Goal: Task Accomplishment & Management: Manage account settings

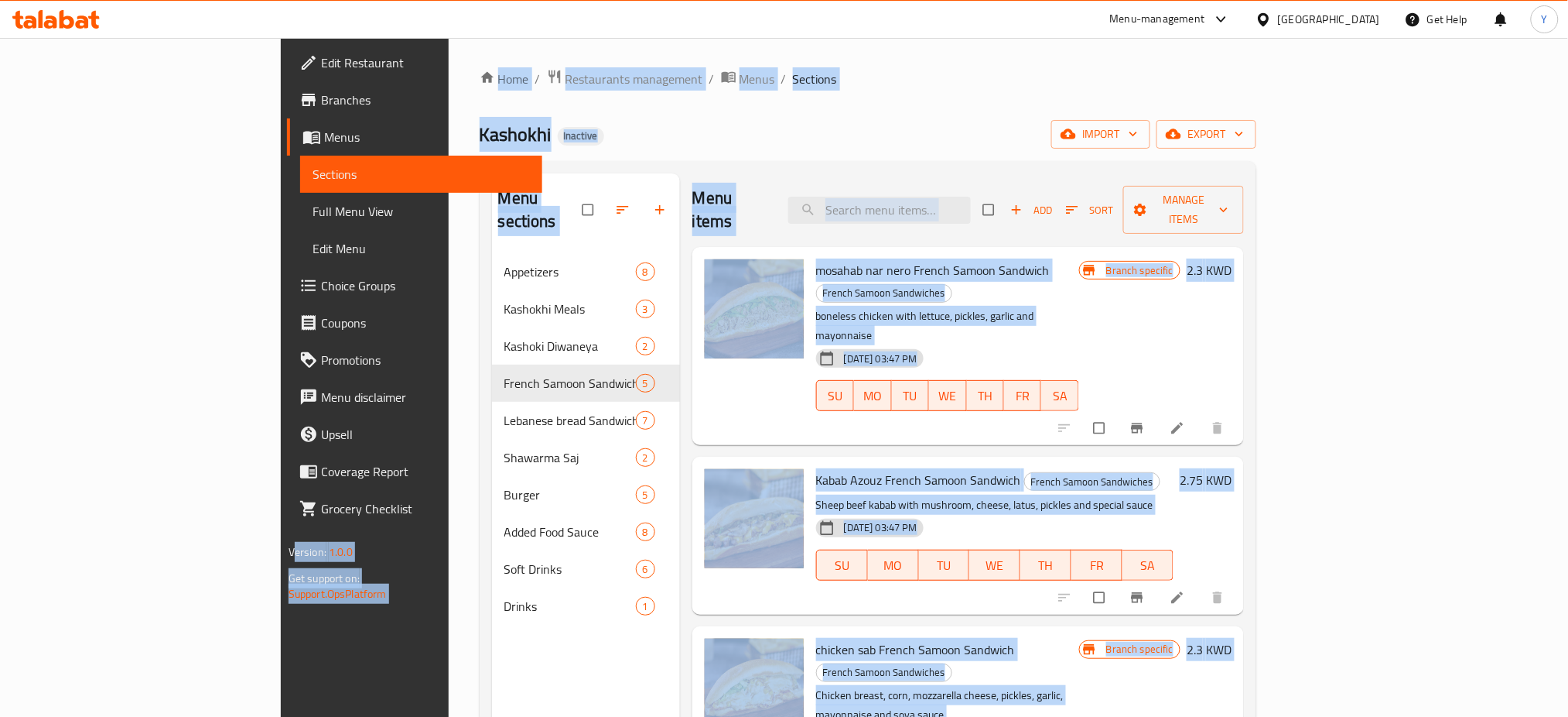
click at [805, 68] on div "Home / Restaurants management / Menus / Sections Kashokhi Inactive import expor…" at bounding box center [868, 485] width 840 height 895
drag, startPoint x: 493, startPoint y: 135, endPoint x: 467, endPoint y: 72, distance: 68.2
click at [494, 135] on div "Kashokhi Inactive import export" at bounding box center [868, 134] width 777 height 29
click at [565, 86] on span "Restaurants management" at bounding box center [634, 79] width 138 height 19
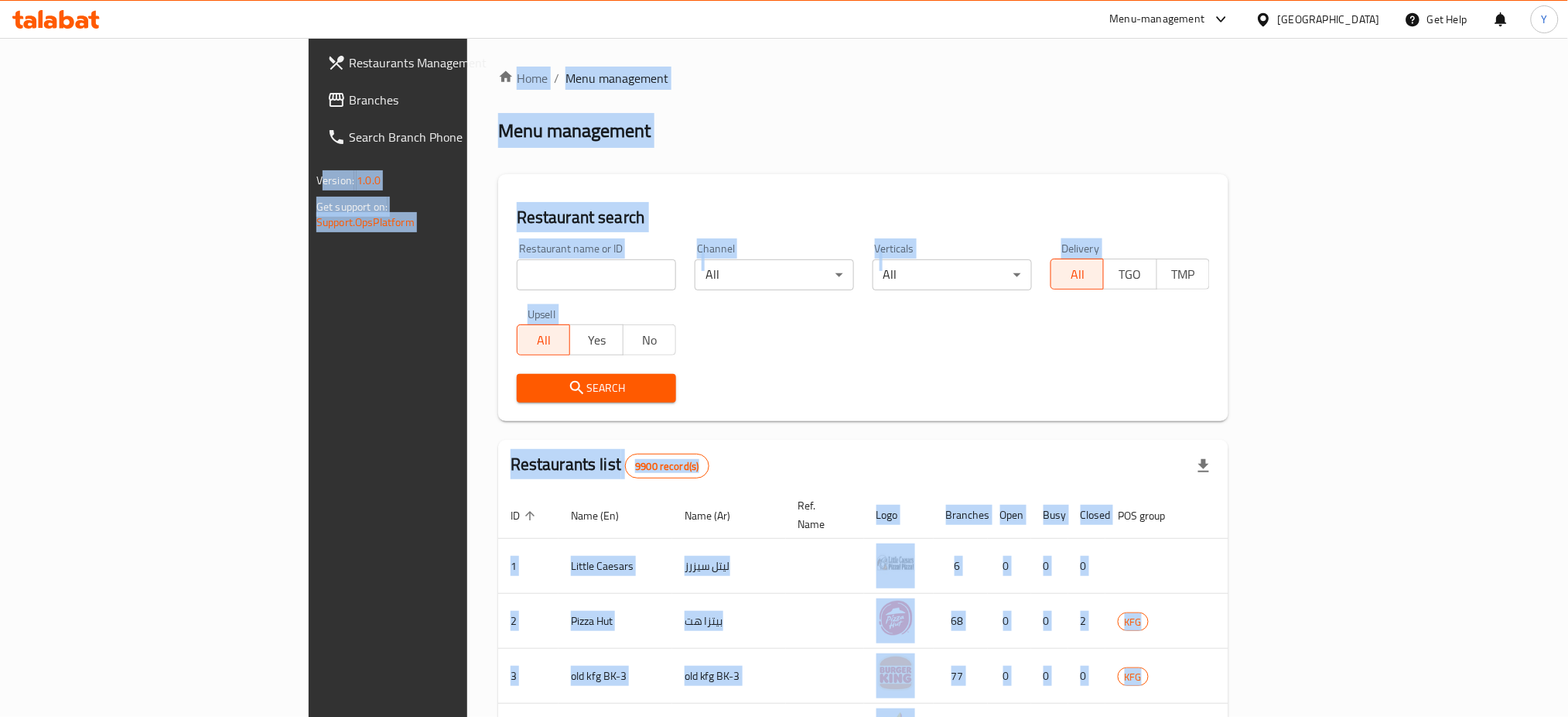
click at [508, 295] on div "Restaurant name or ID Restaurant name or ID" at bounding box center [596, 267] width 178 height 66
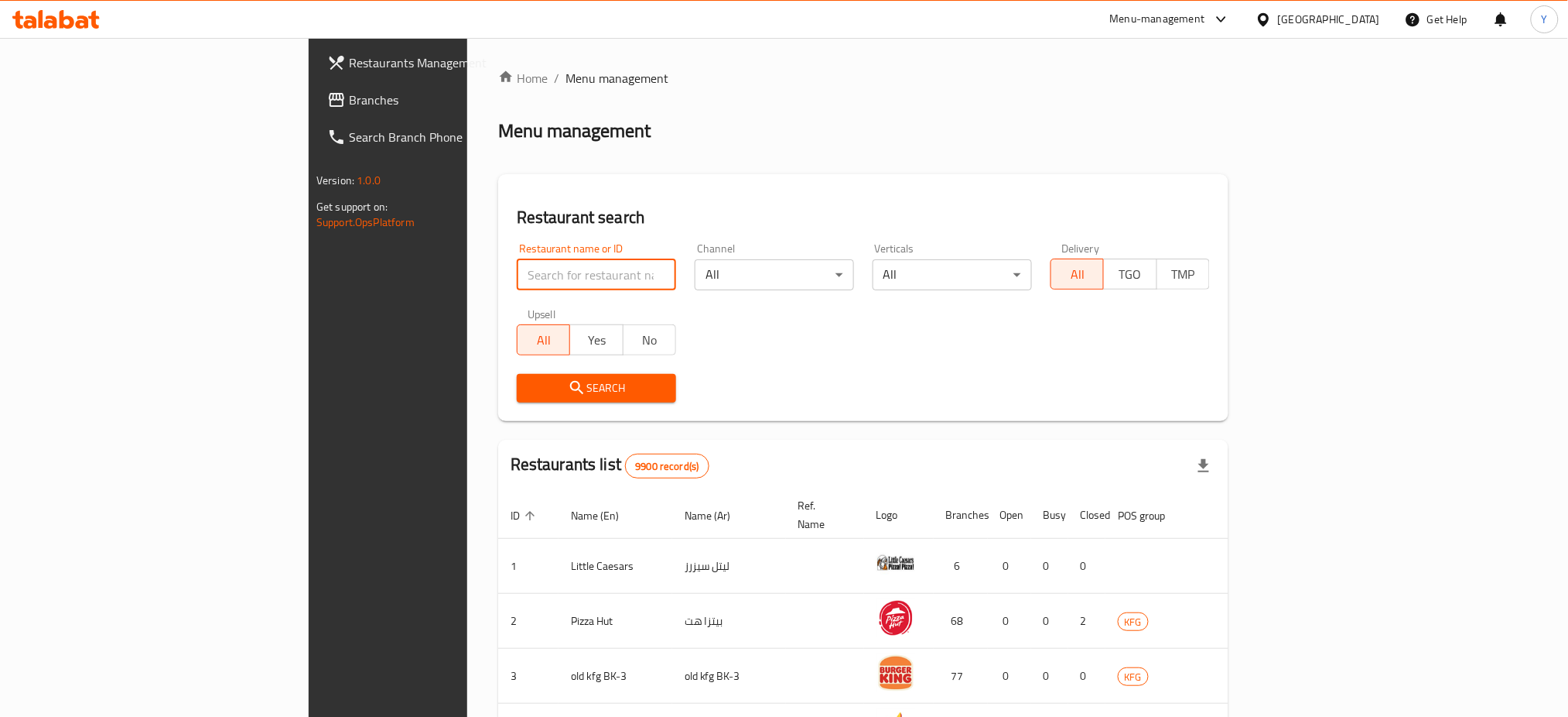
click at [517, 273] on input "search" at bounding box center [596, 275] width 159 height 31
click button "Search" at bounding box center [596, 388] width 159 height 29
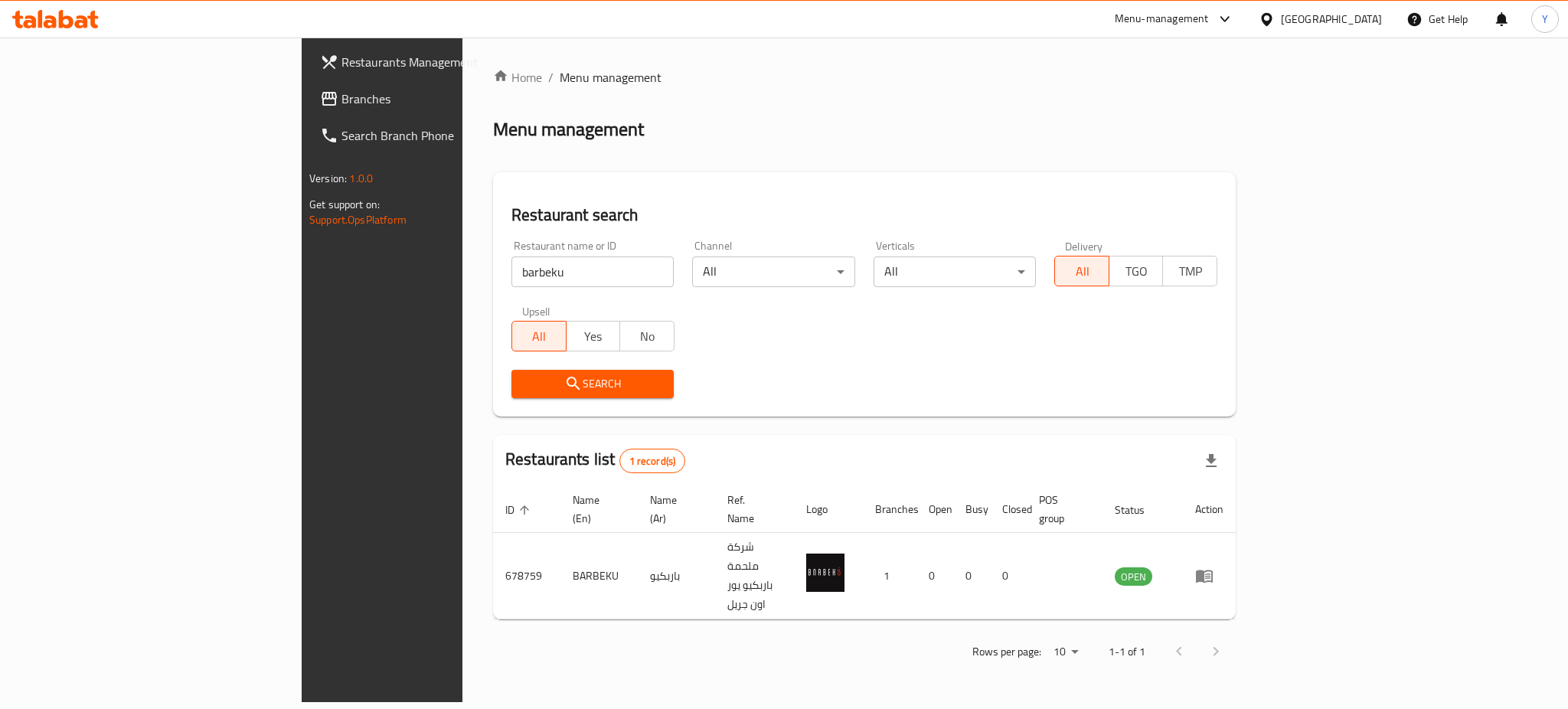
click at [751, 125] on div "Menu management" at bounding box center [864, 129] width 742 height 25
click at [1059, 415] on div "Restaurant search Restaurant name or ID barbeku Restaurant name or ID Channel A…" at bounding box center [864, 294] width 742 height 244
click at [764, 332] on div "Restaurant name or ID barbeku Restaurant name or ID Channel All ​ Verticals All…" at bounding box center [864, 319] width 724 height 176
click at [512, 271] on input "barbeku" at bounding box center [592, 271] width 162 height 31
type input "barbeku"
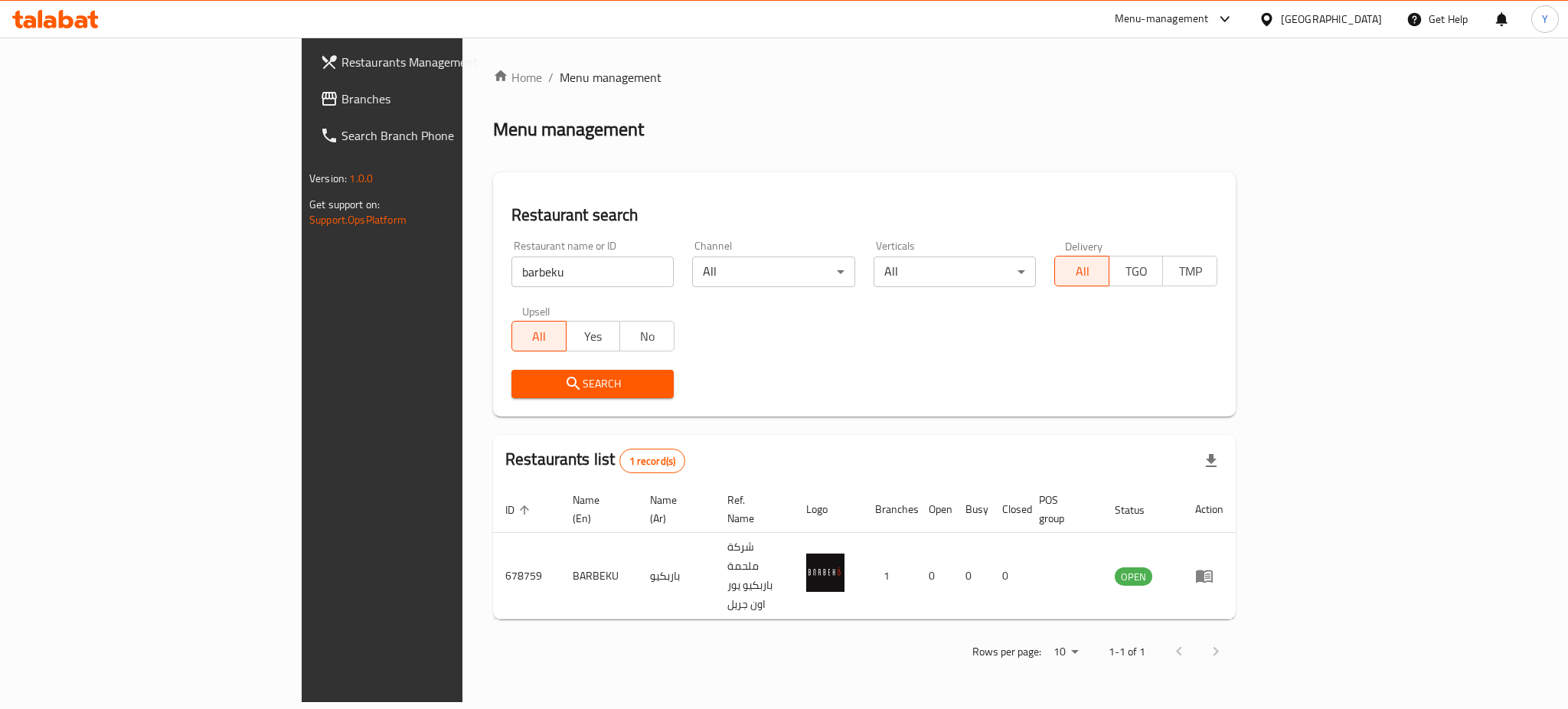
click at [569, 92] on div "Home / Menu management Menu management Restaurant search Restaurant name or ID …" at bounding box center [864, 370] width 742 height 603
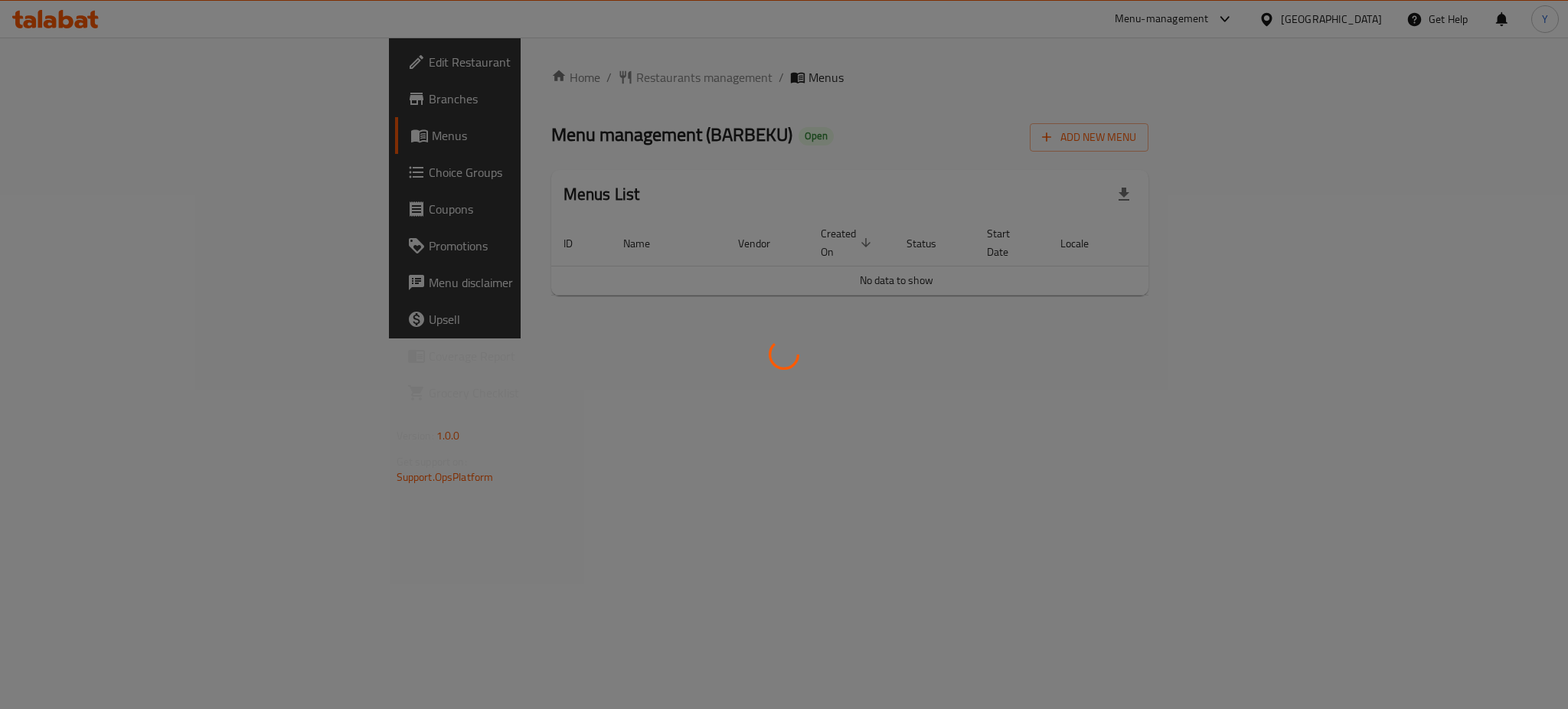
click at [934, 155] on div at bounding box center [784, 354] width 1568 height 709
click at [1137, 117] on div at bounding box center [784, 354] width 1568 height 709
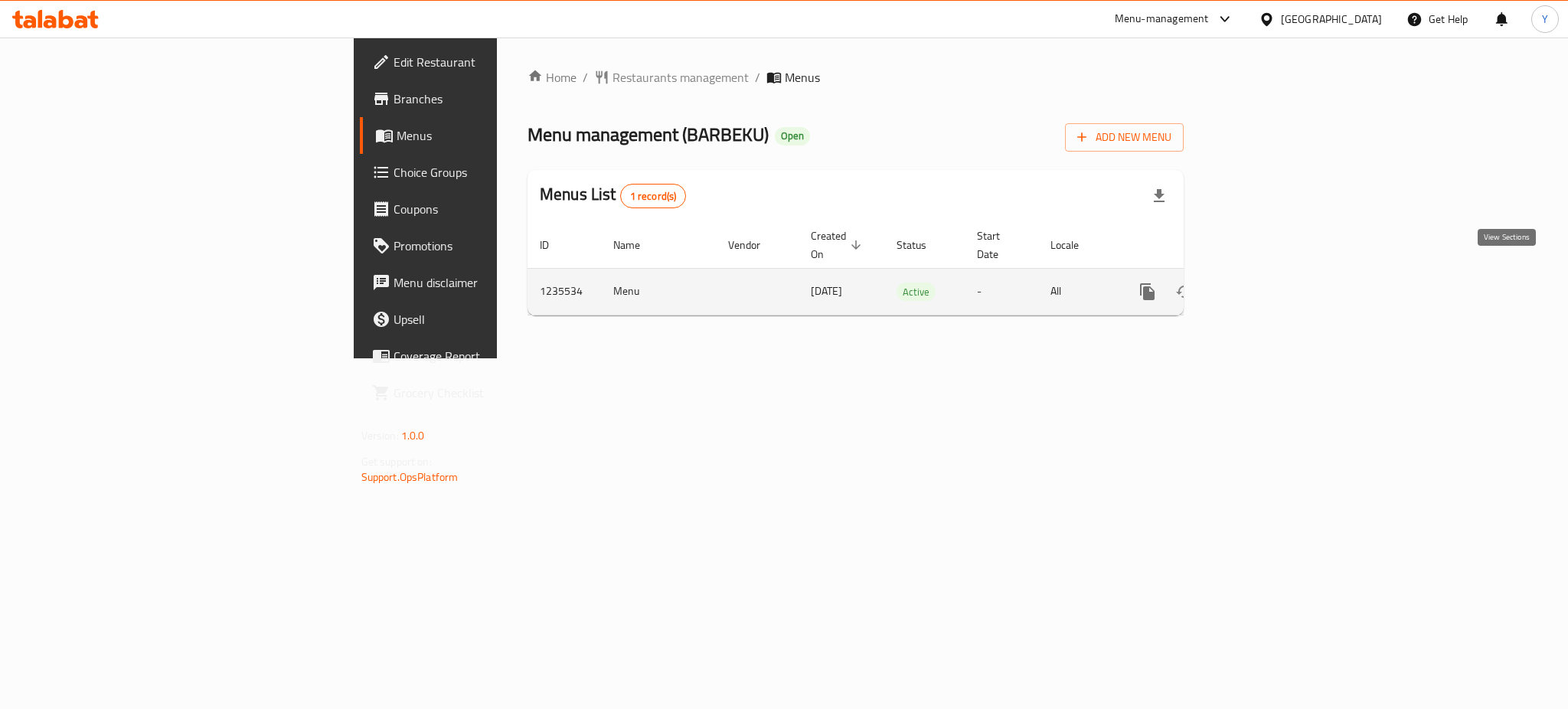
click at [1267, 282] on icon "enhanced table" at bounding box center [1258, 291] width 18 height 18
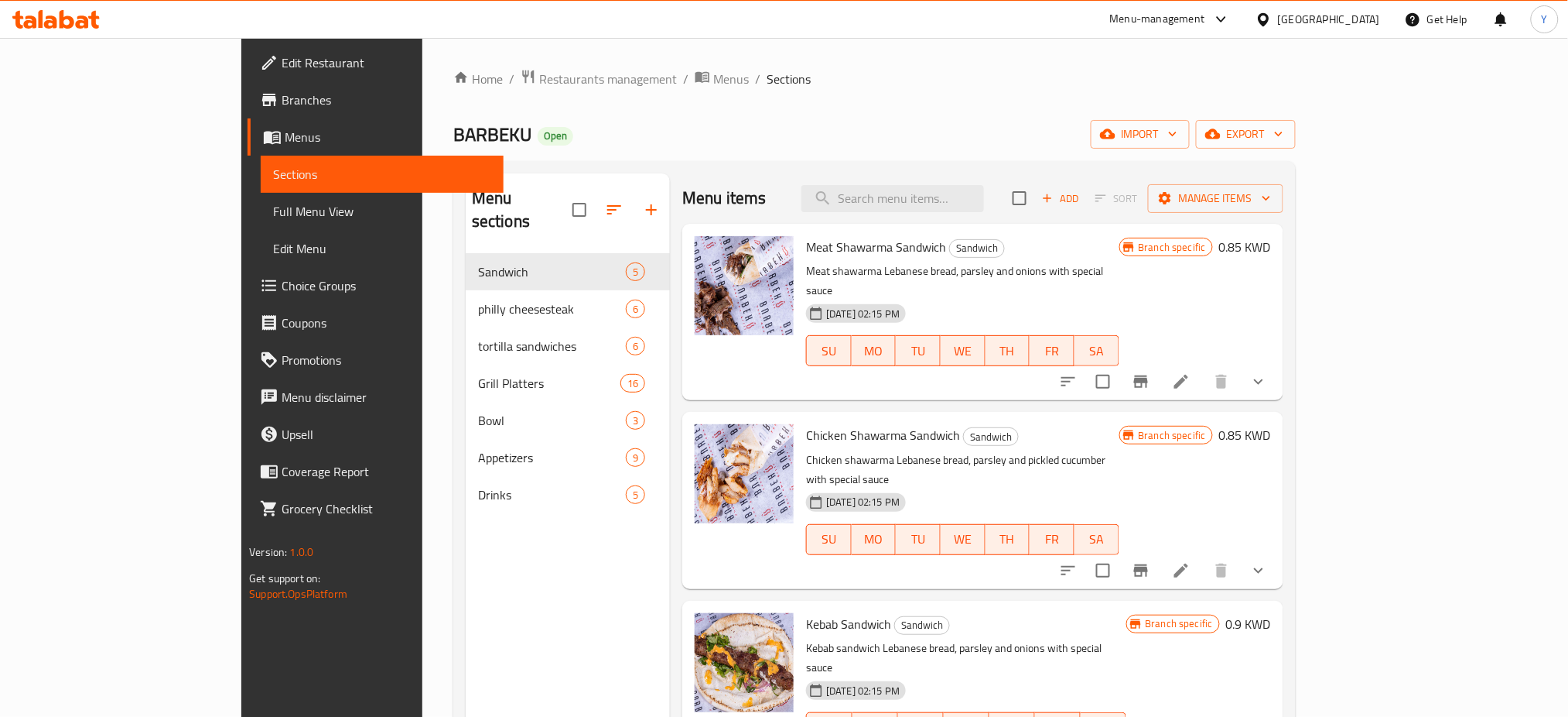
click at [1112, 115] on div "Home / Restaurants management / Menus / Sections BARBEKU Open import export Men…" at bounding box center [875, 486] width 843 height 834
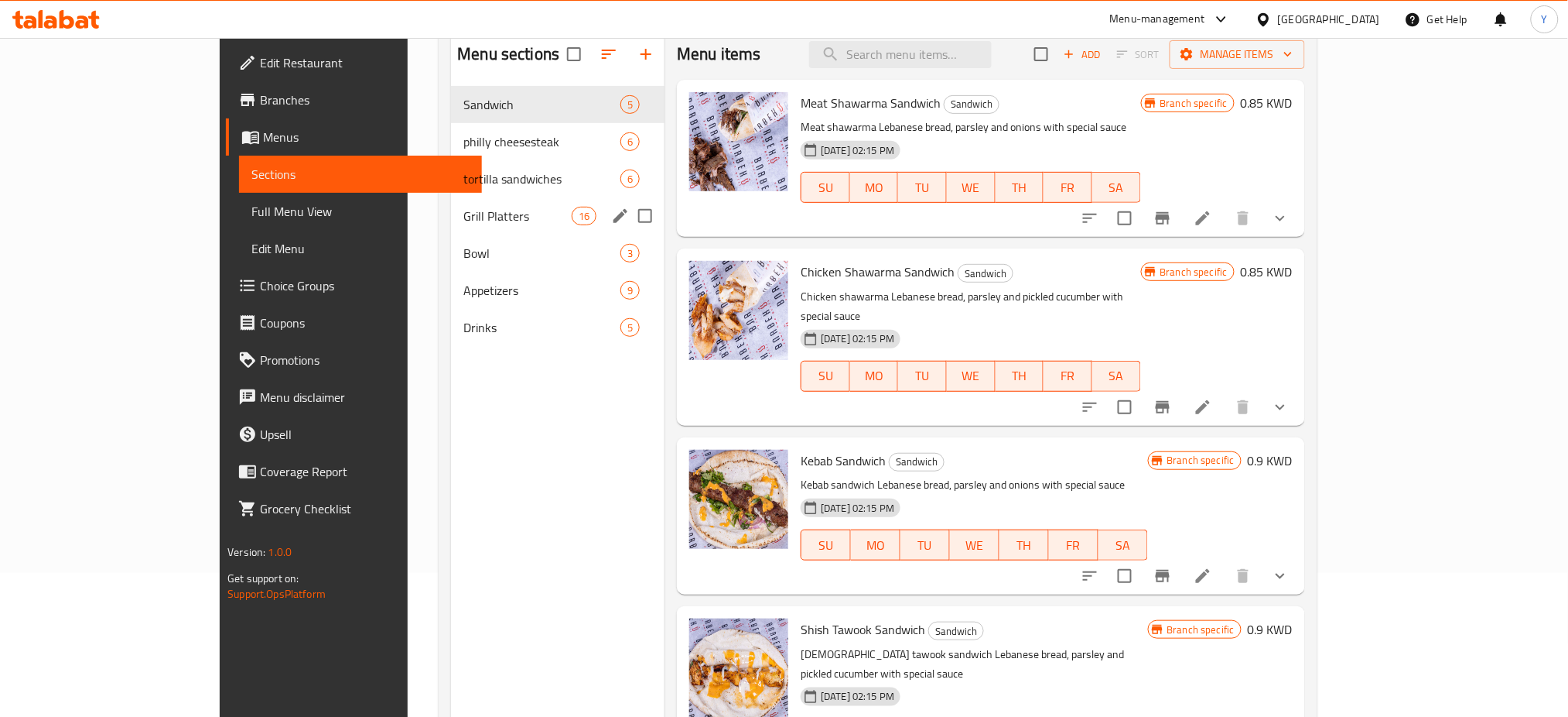
scroll to position [10, 0]
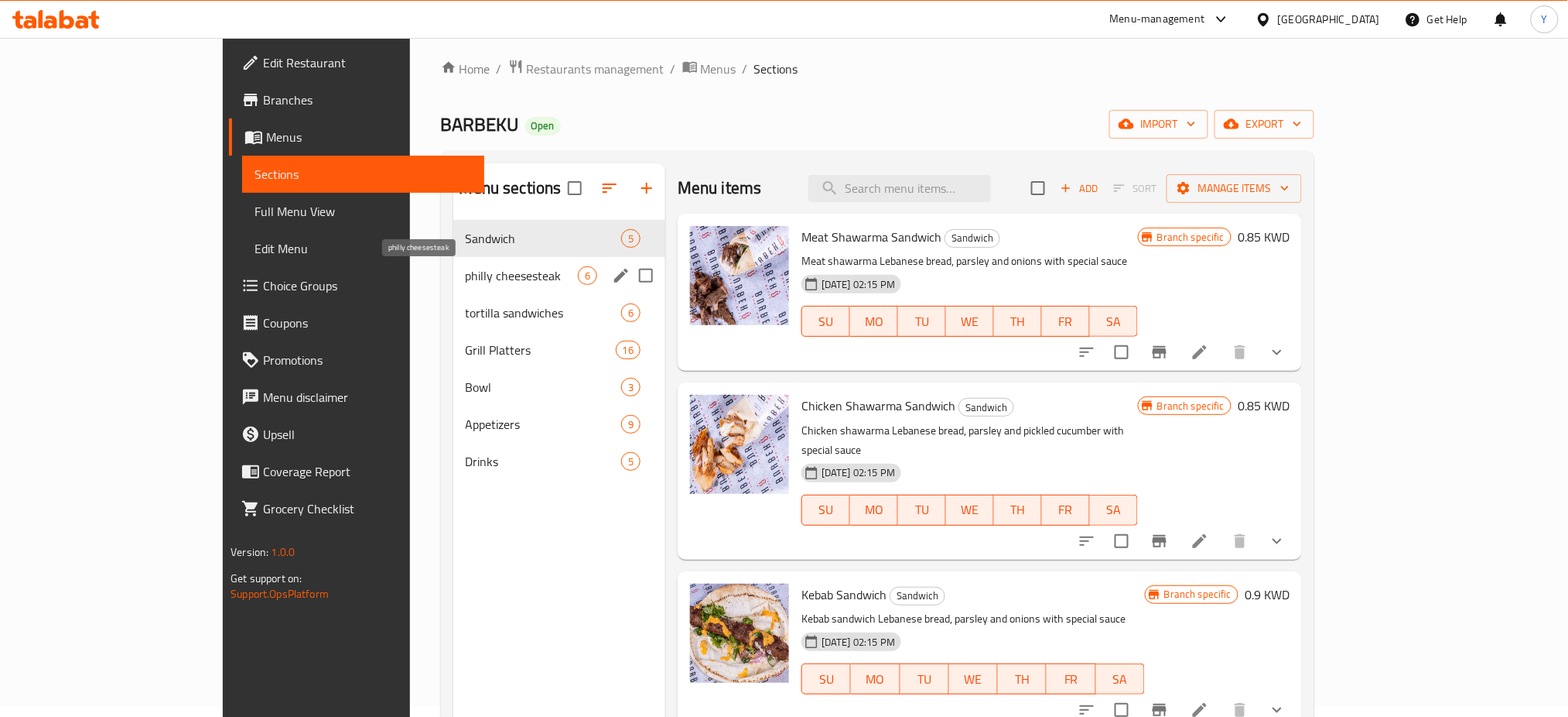
click at [466, 266] on span "philly cheesesteak" at bounding box center [522, 275] width 112 height 19
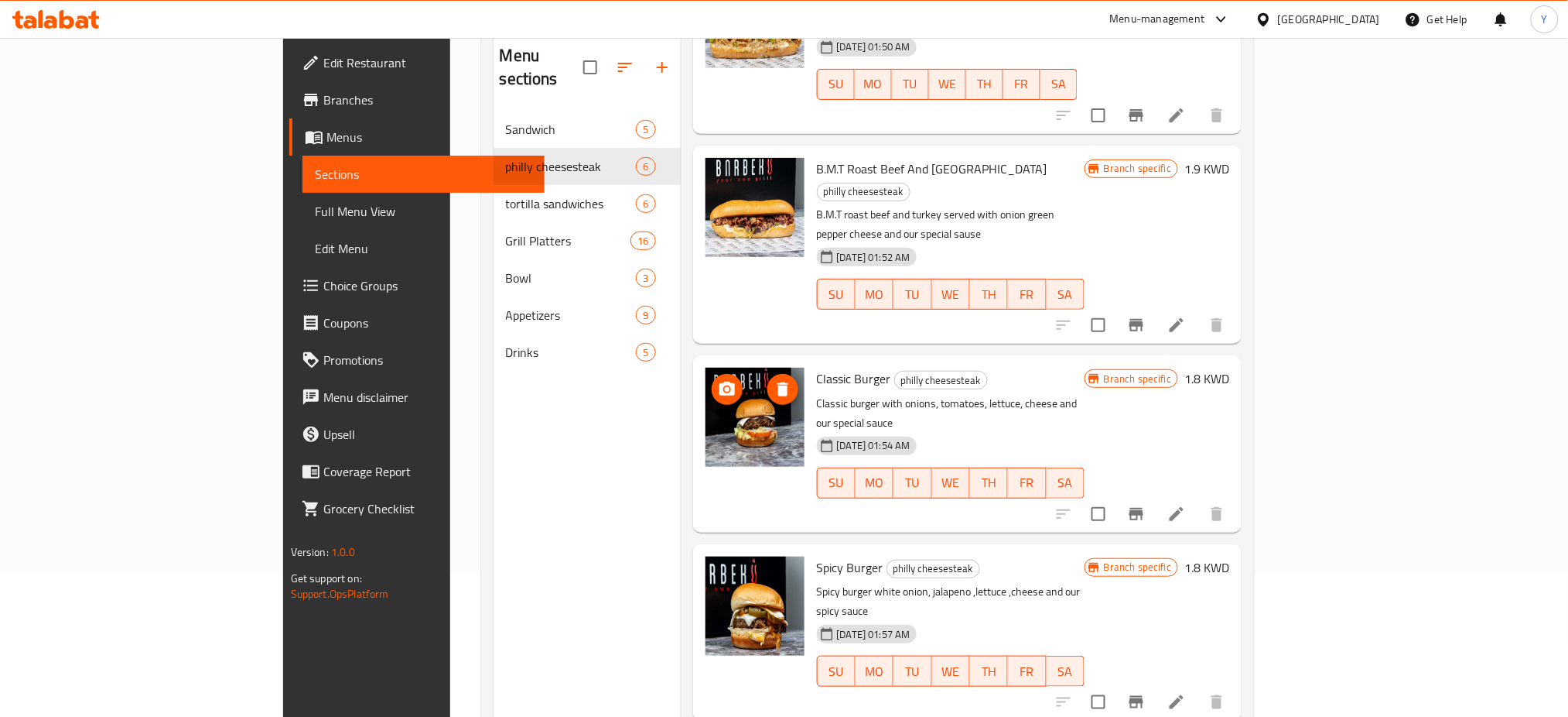
scroll to position [217, 0]
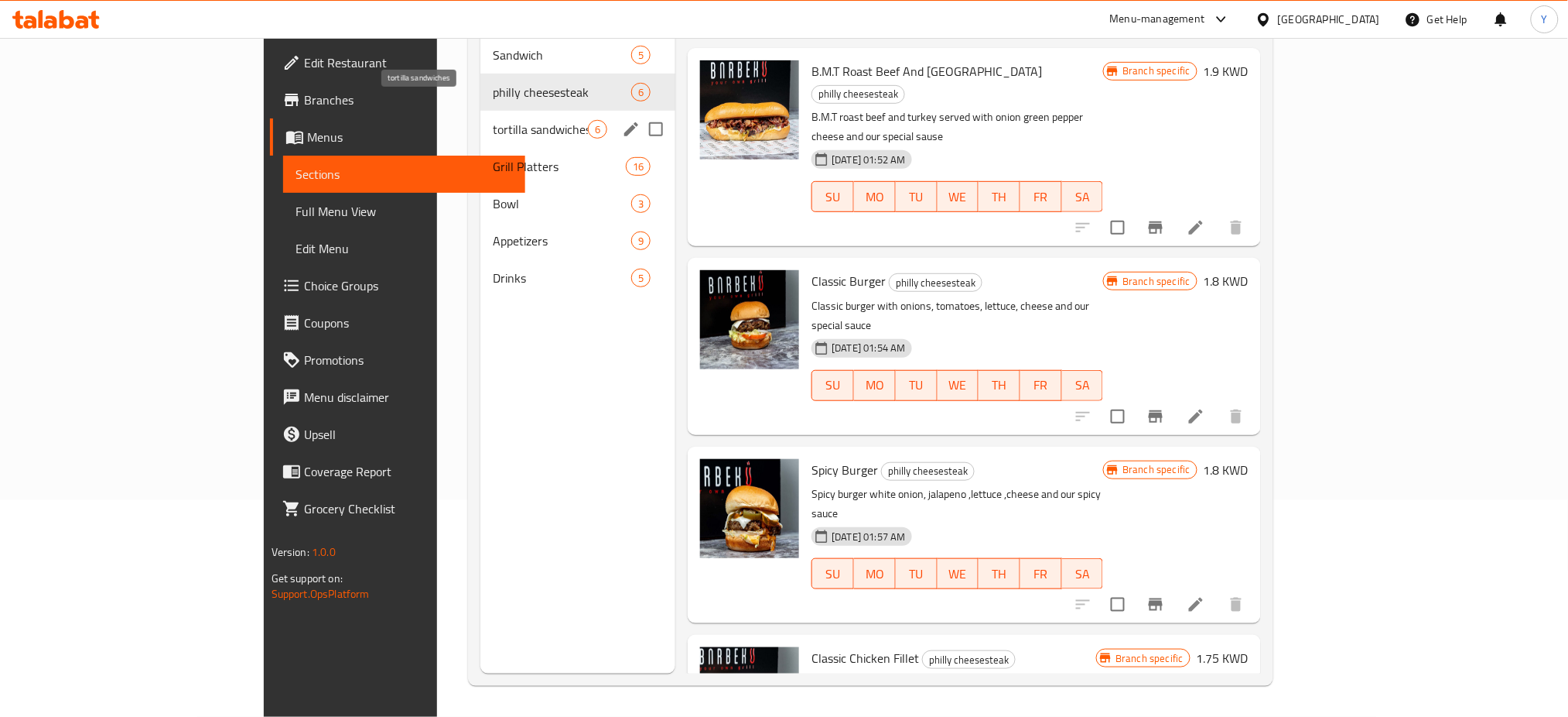
click at [493, 120] on span "tortilla sandwiches" at bounding box center [540, 129] width 95 height 19
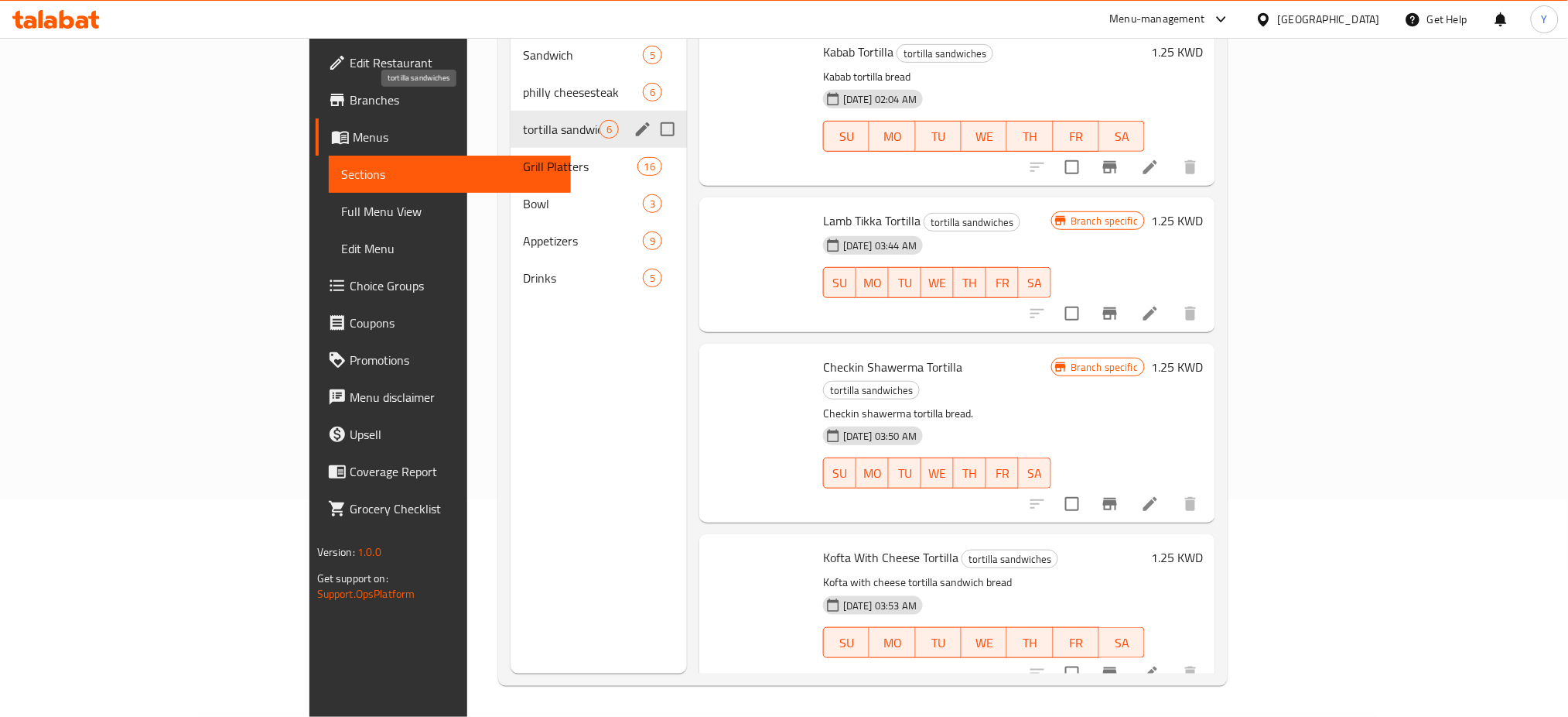
scroll to position [289, 0]
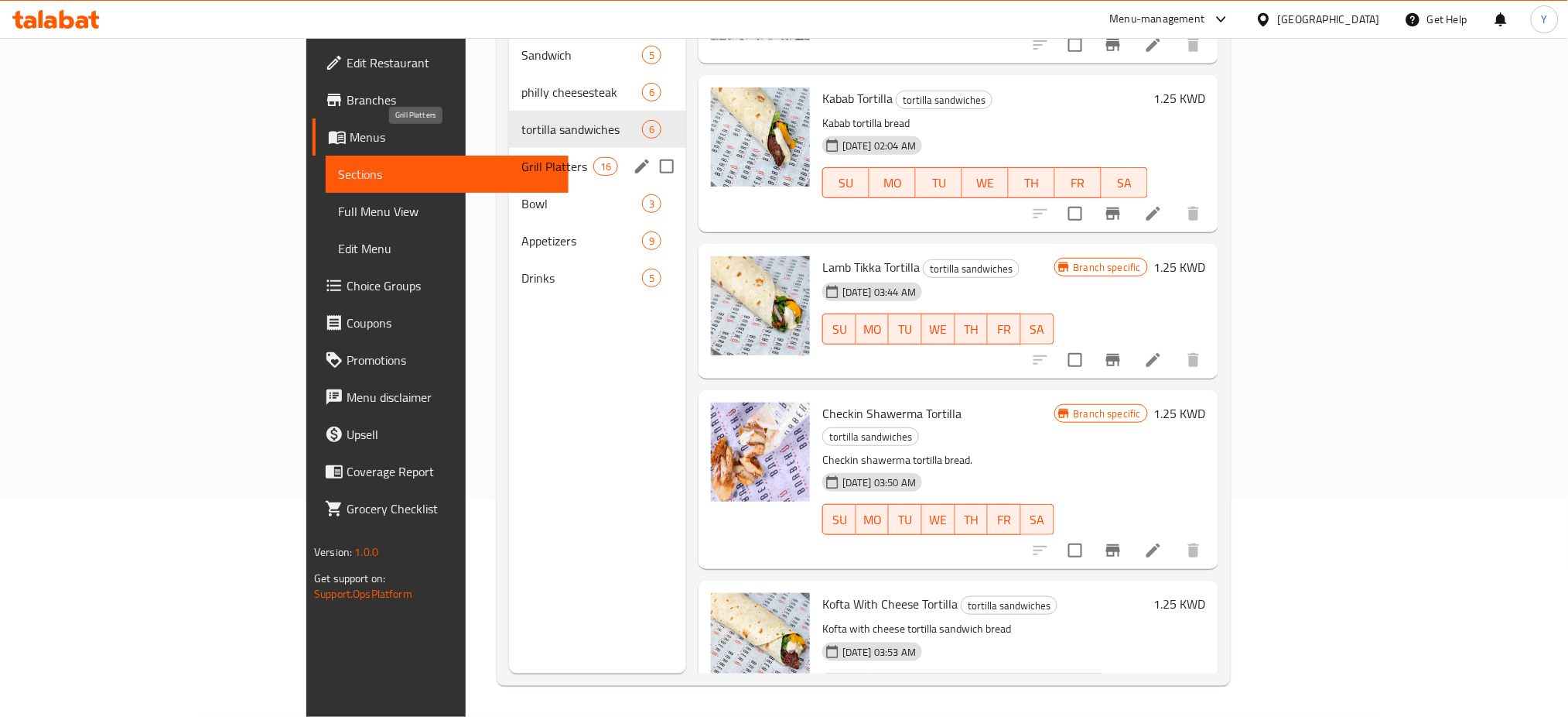
click at [522, 157] on span "Grill Platters" at bounding box center [557, 166] width 72 height 19
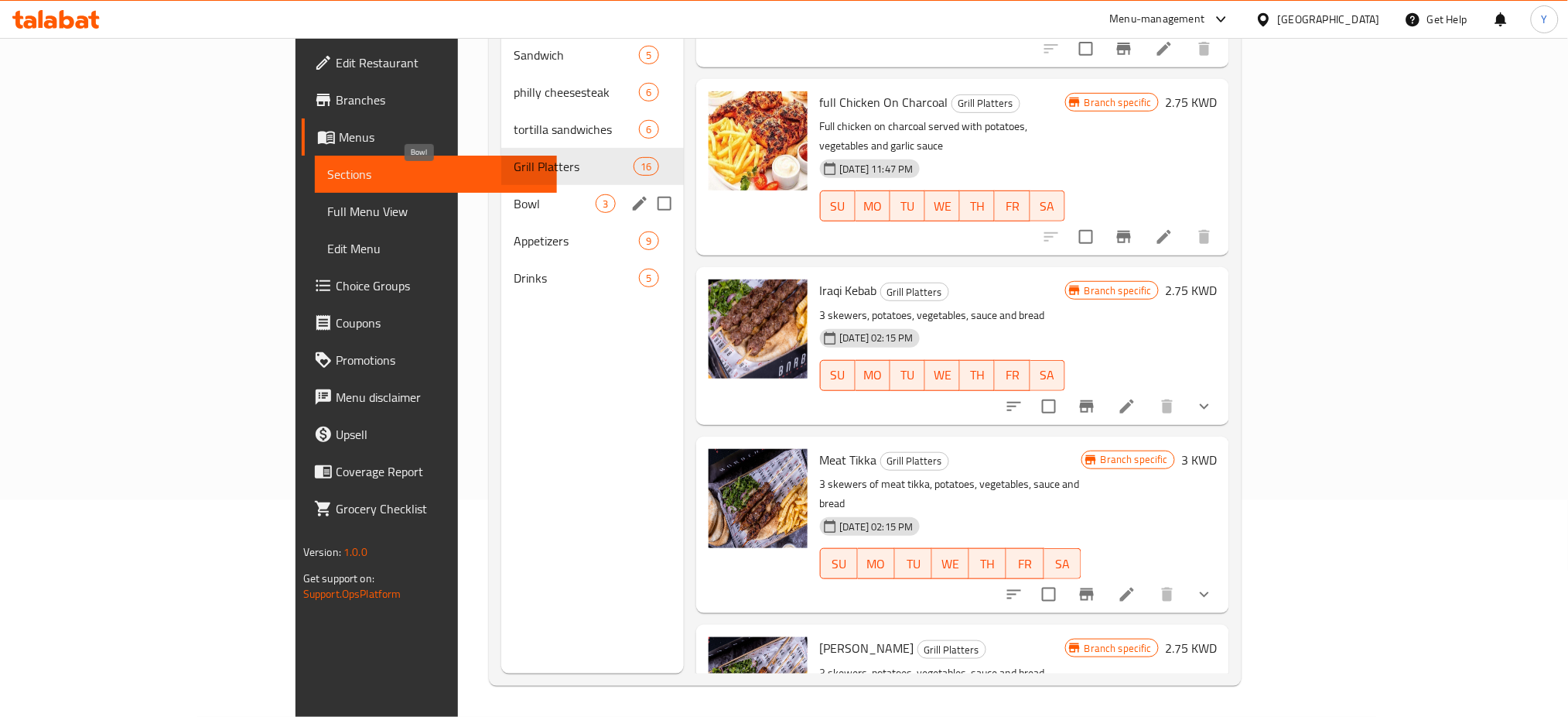
click at [514, 194] on span "Bowl" at bounding box center [554, 204] width 82 height 19
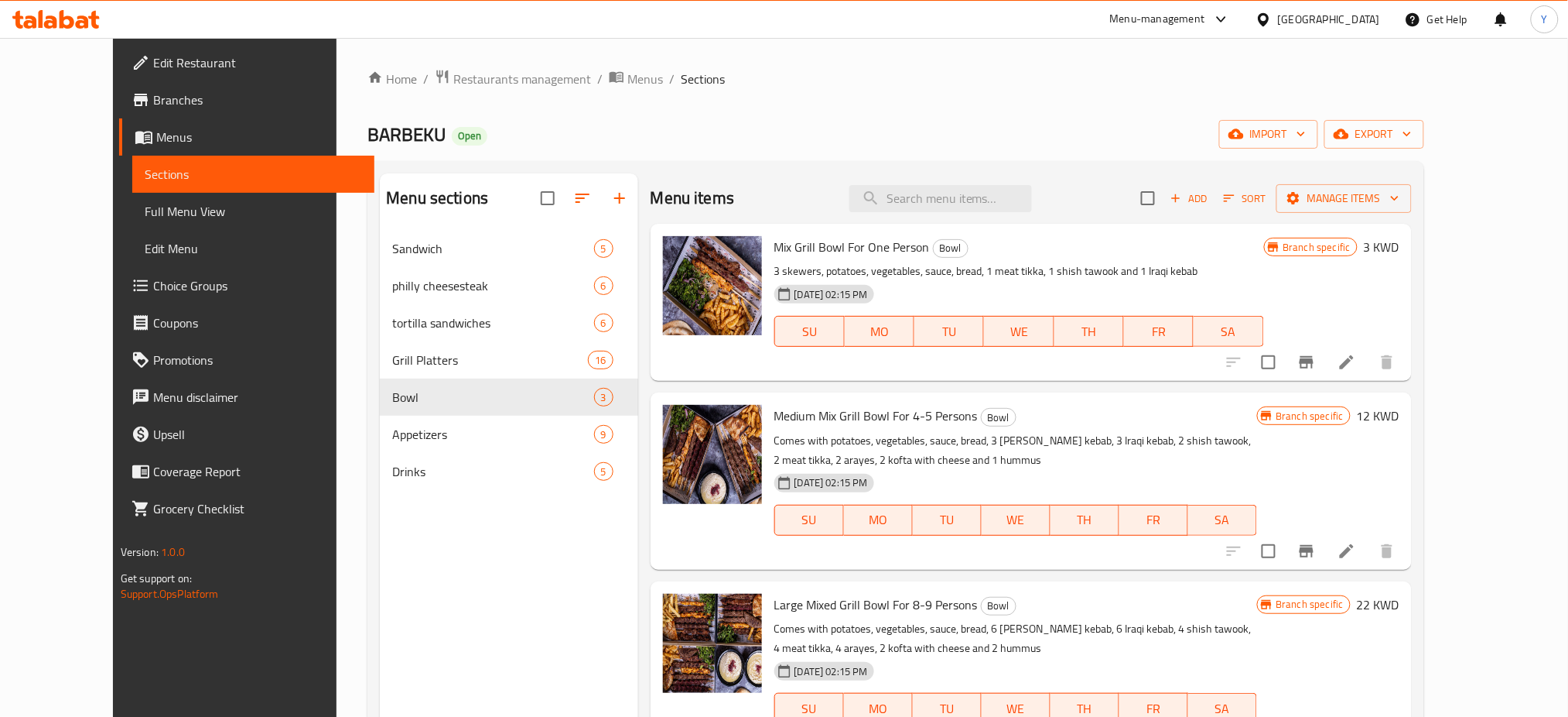
click at [428, 222] on div "Menu sections" at bounding box center [508, 198] width 257 height 51
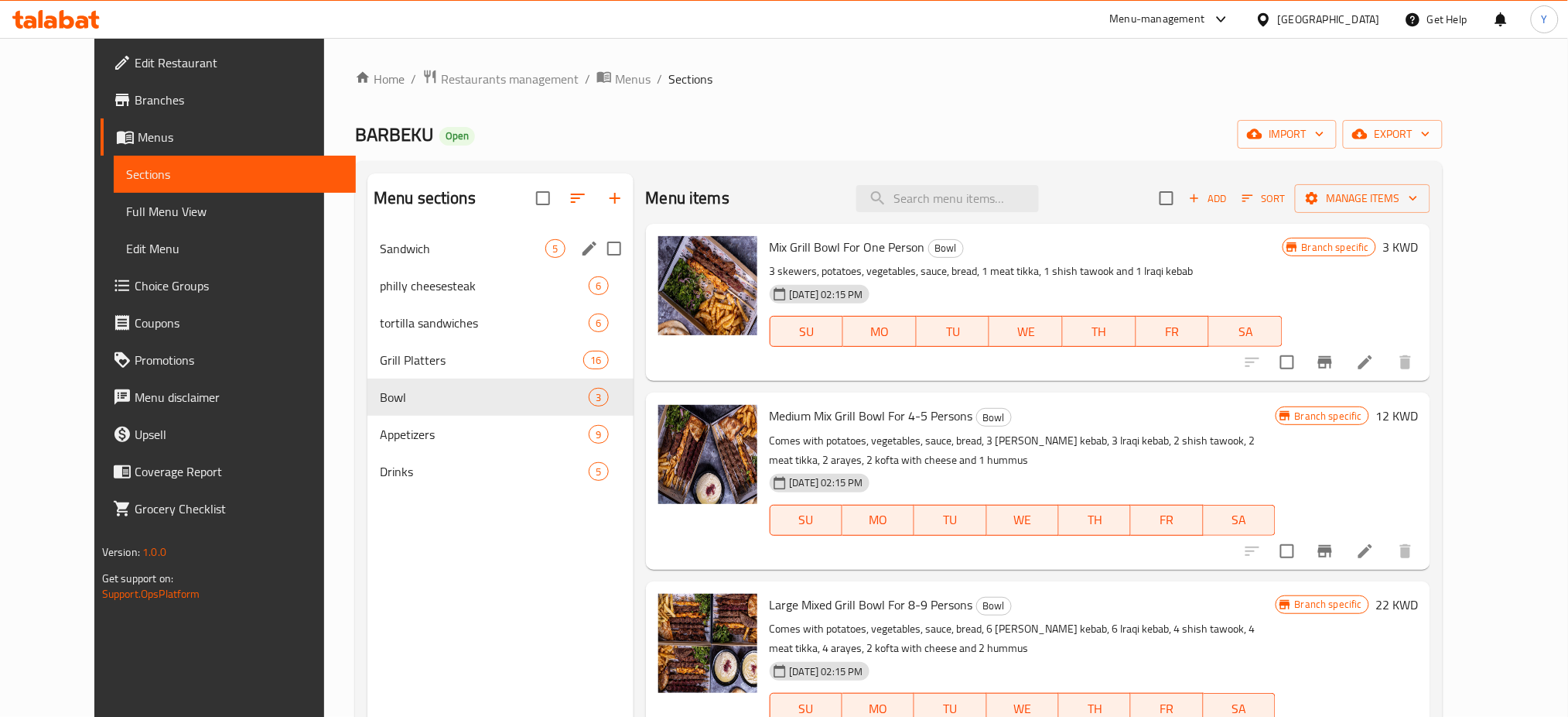
click at [418, 249] on span "Sandwich" at bounding box center [463, 249] width 166 height 19
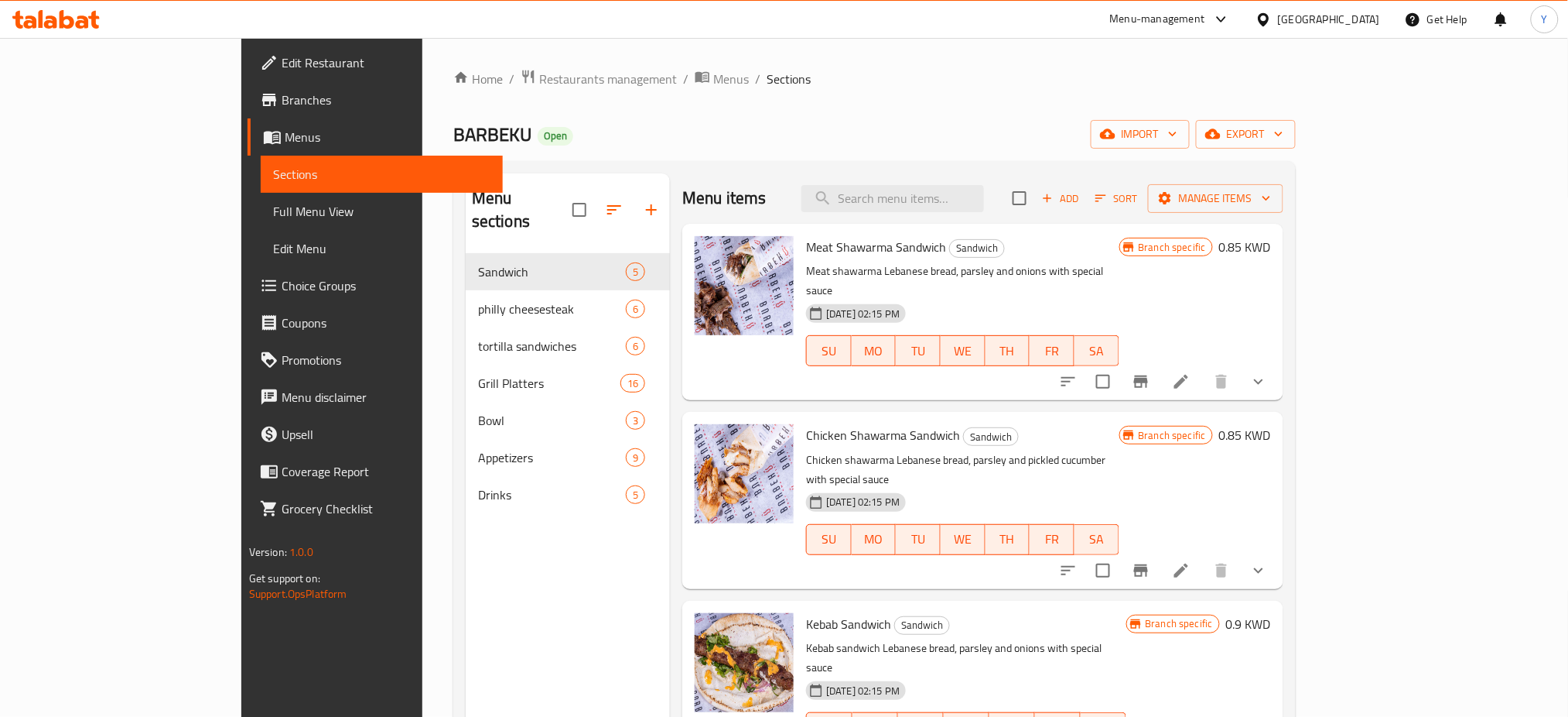
drag, startPoint x: 792, startPoint y: 142, endPoint x: 786, endPoint y: 129, distance: 14.3
click at [790, 141] on div "BARBEKU Open import export" at bounding box center [875, 134] width 843 height 29
click at [807, 124] on div "BARBEKU Open import export" at bounding box center [875, 134] width 843 height 29
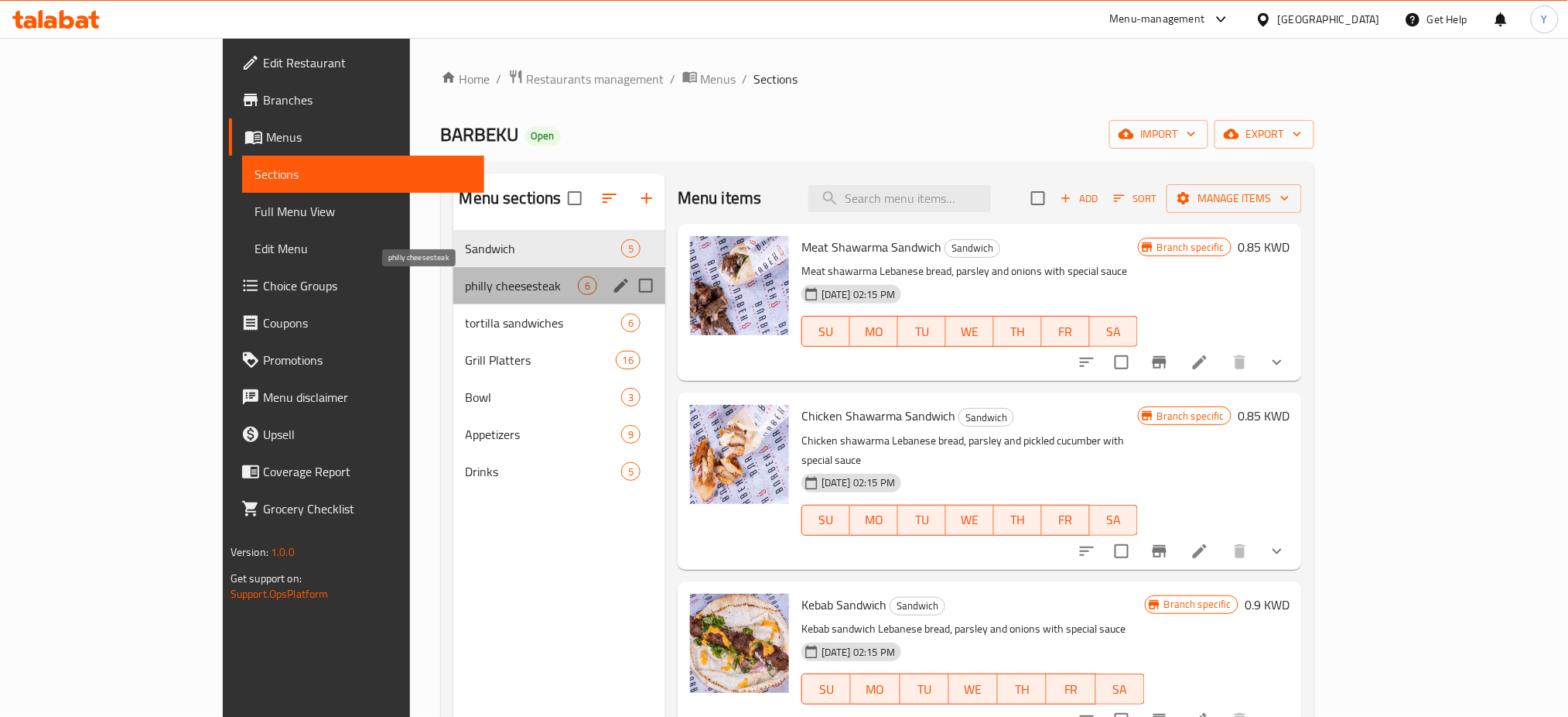
drag, startPoint x: 452, startPoint y: 288, endPoint x: 442, endPoint y: 266, distance: 24.2
click at [466, 284] on span "philly cheesesteak" at bounding box center [522, 285] width 112 height 19
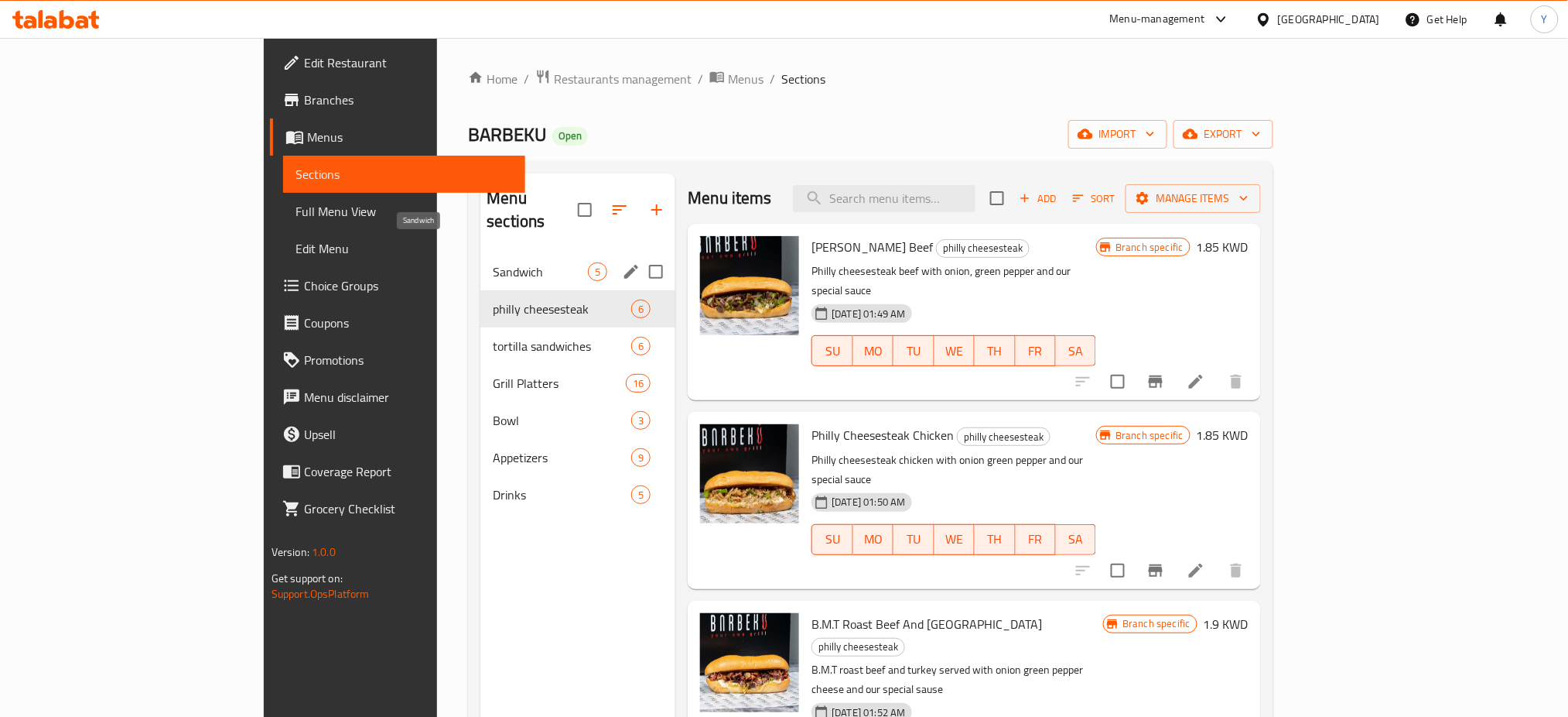
click at [493, 262] on span "Sandwich" at bounding box center [540, 271] width 95 height 19
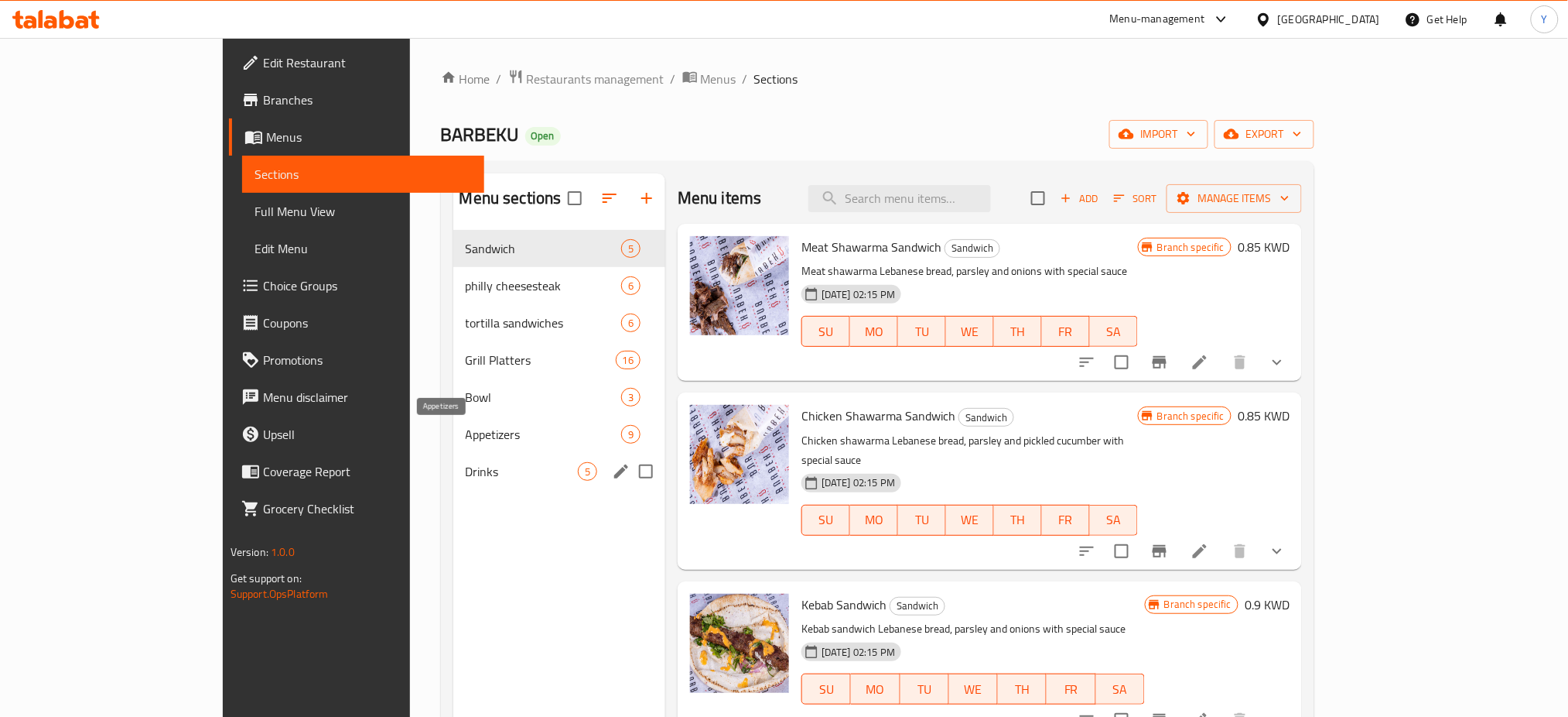
scroll to position [217, 0]
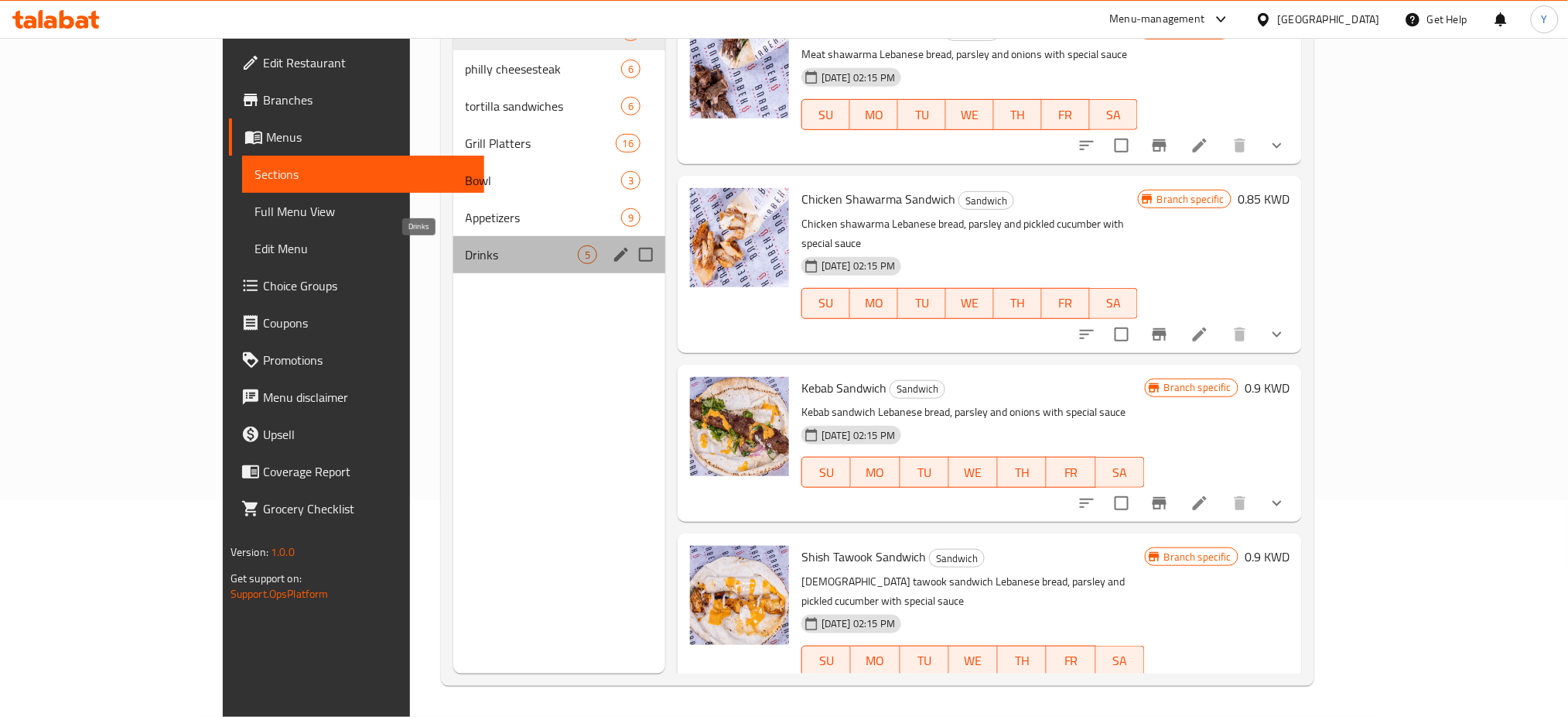
click at [466, 254] on span "Drinks" at bounding box center [522, 254] width 112 height 19
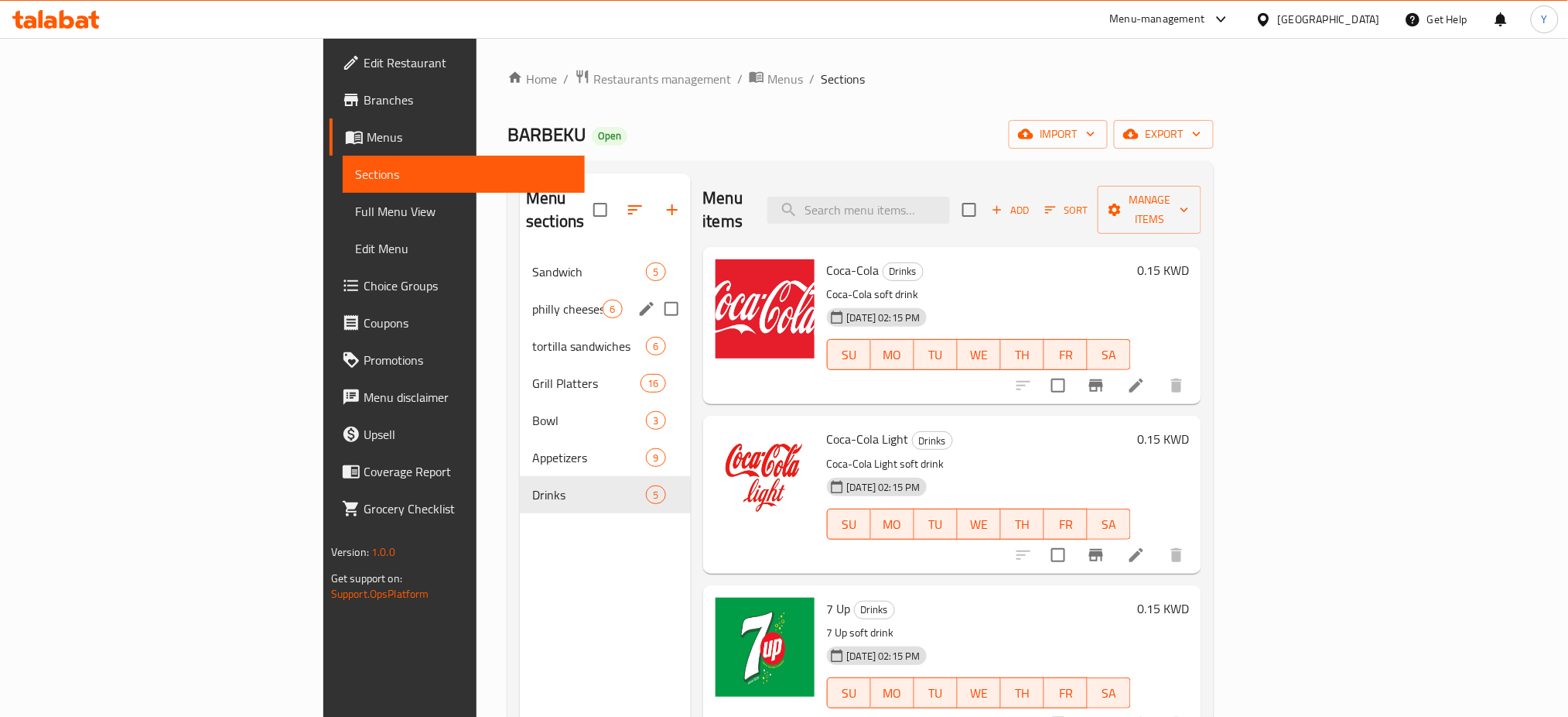
click at [520, 259] on div "Sandwich 5" at bounding box center [605, 271] width 170 height 37
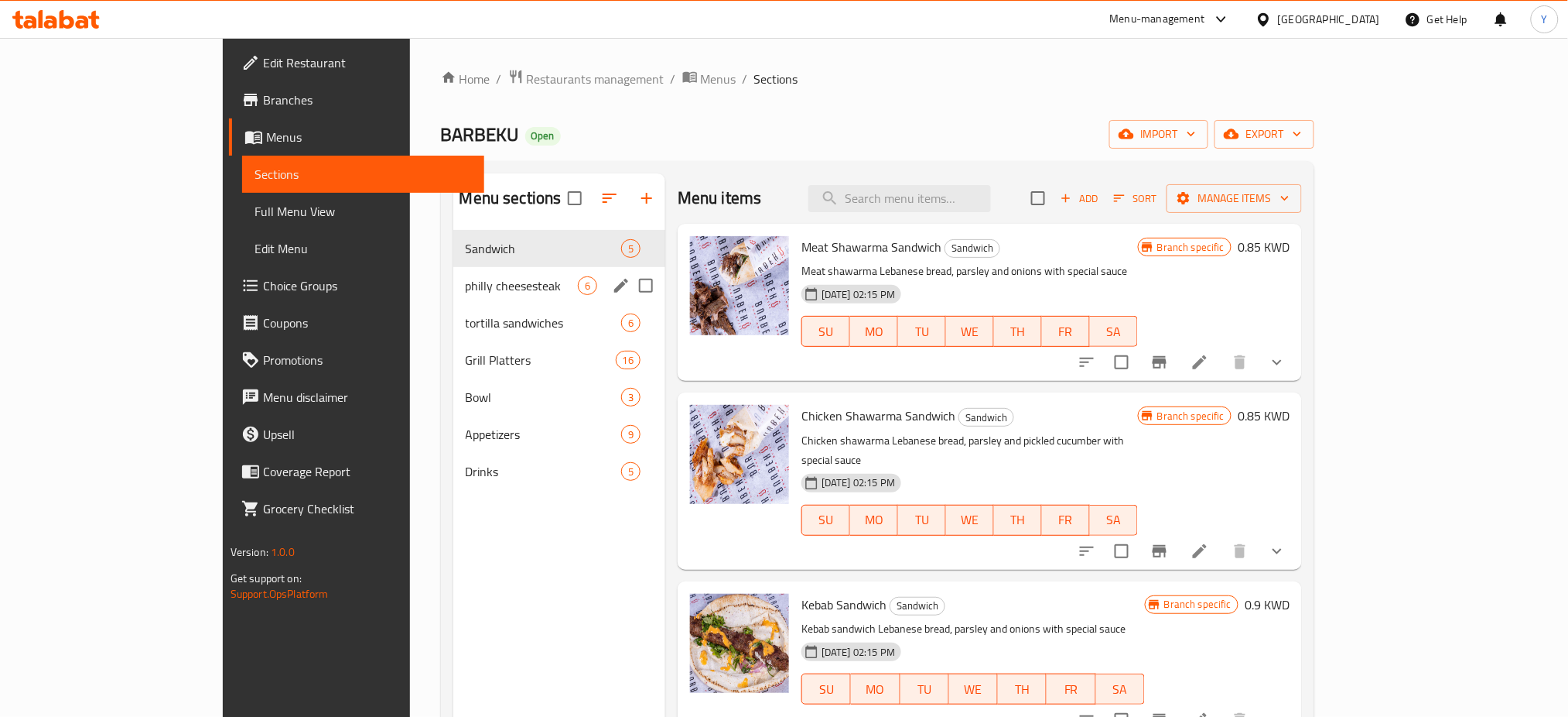
click at [466, 291] on span "philly cheesesteak" at bounding box center [522, 285] width 112 height 19
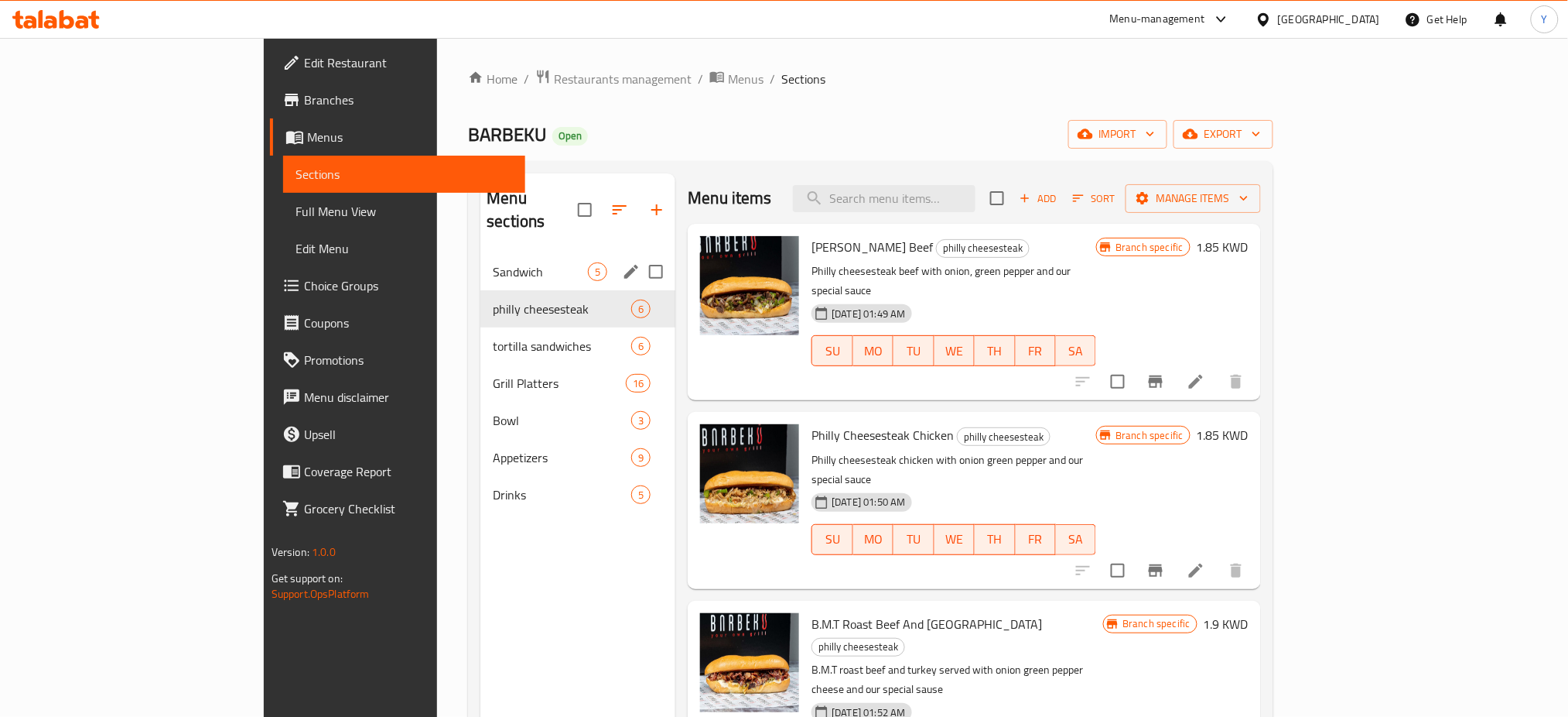
click at [480, 253] on div "Sandwich 5" at bounding box center [578, 271] width 195 height 37
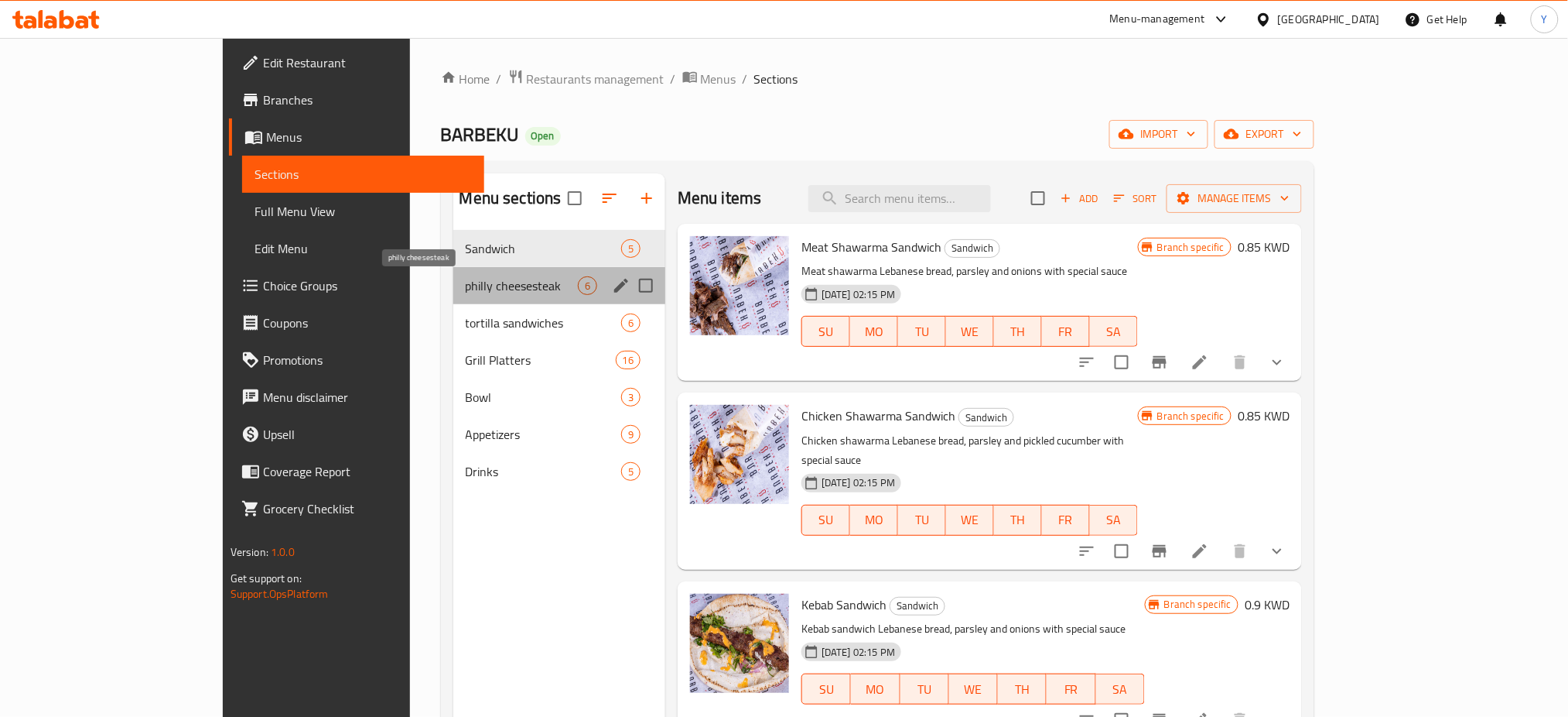
drag, startPoint x: 393, startPoint y: 292, endPoint x: 587, endPoint y: 288, distance: 194.0
click at [466, 290] on span "philly cheesesteak" at bounding box center [522, 285] width 112 height 19
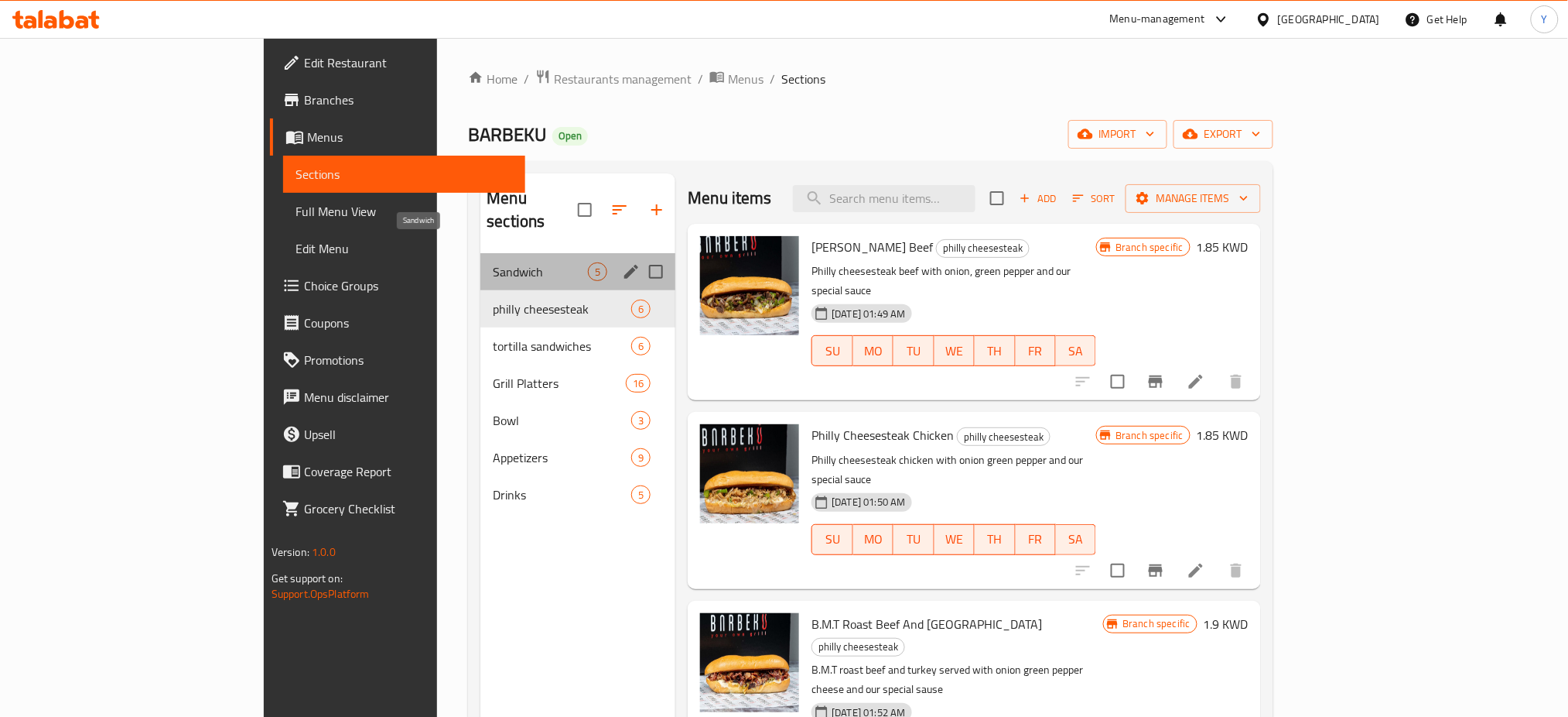
click at [493, 262] on span "Sandwich" at bounding box center [540, 271] width 95 height 19
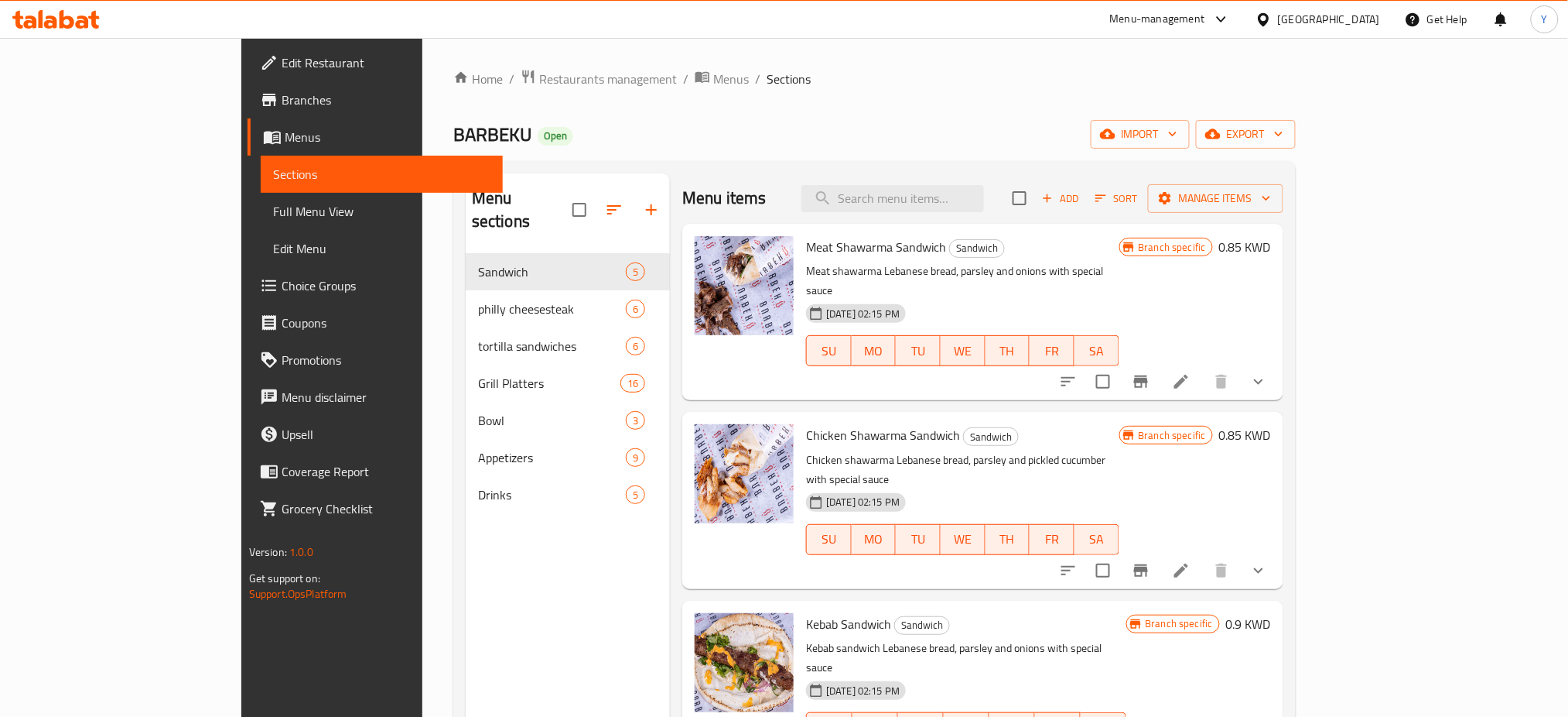
click at [925, 69] on ol "Home / Restaurants management / Menus / Sections" at bounding box center [875, 79] width 843 height 20
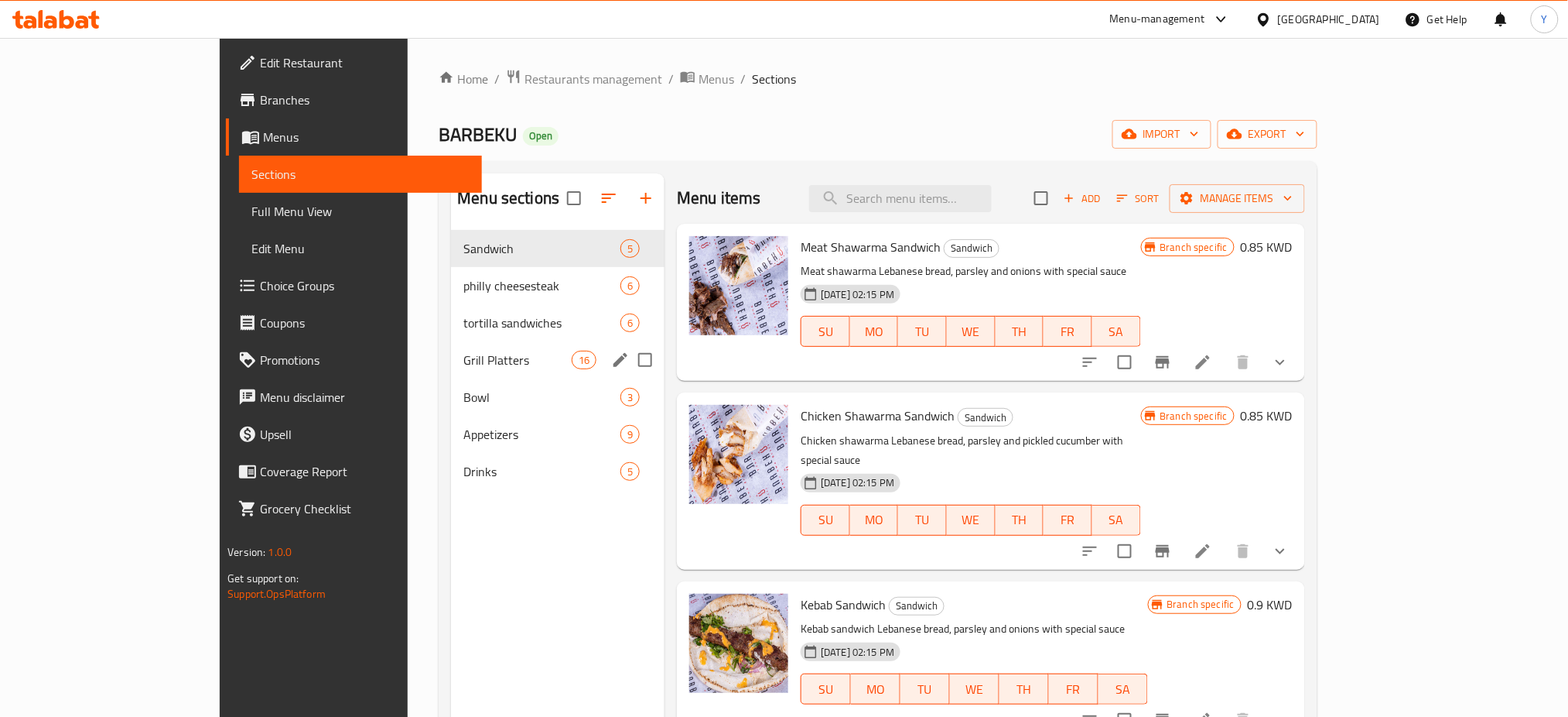
click at [463, 351] on span "Grill Platters" at bounding box center [517, 360] width 108 height 19
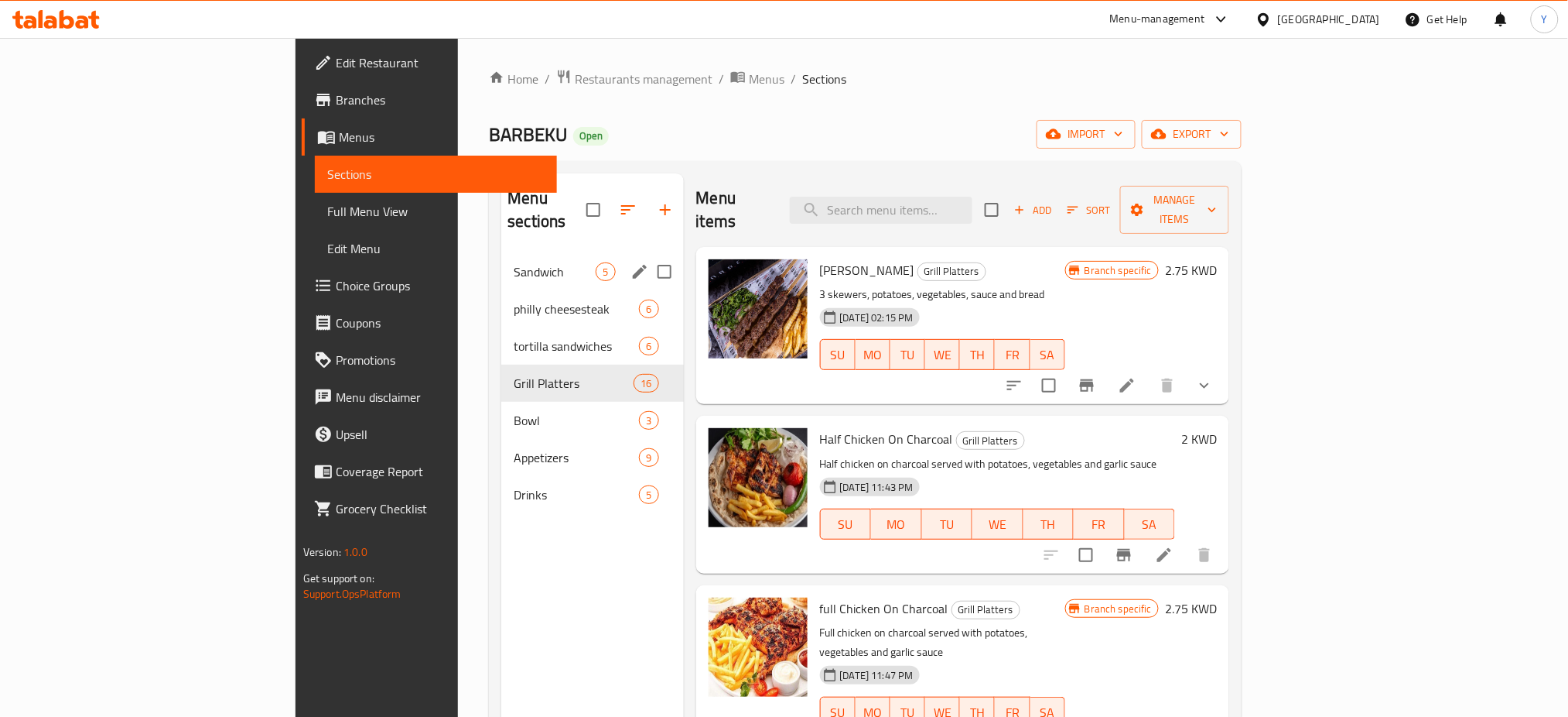
click at [514, 262] on span "Sandwich" at bounding box center [554, 271] width 82 height 19
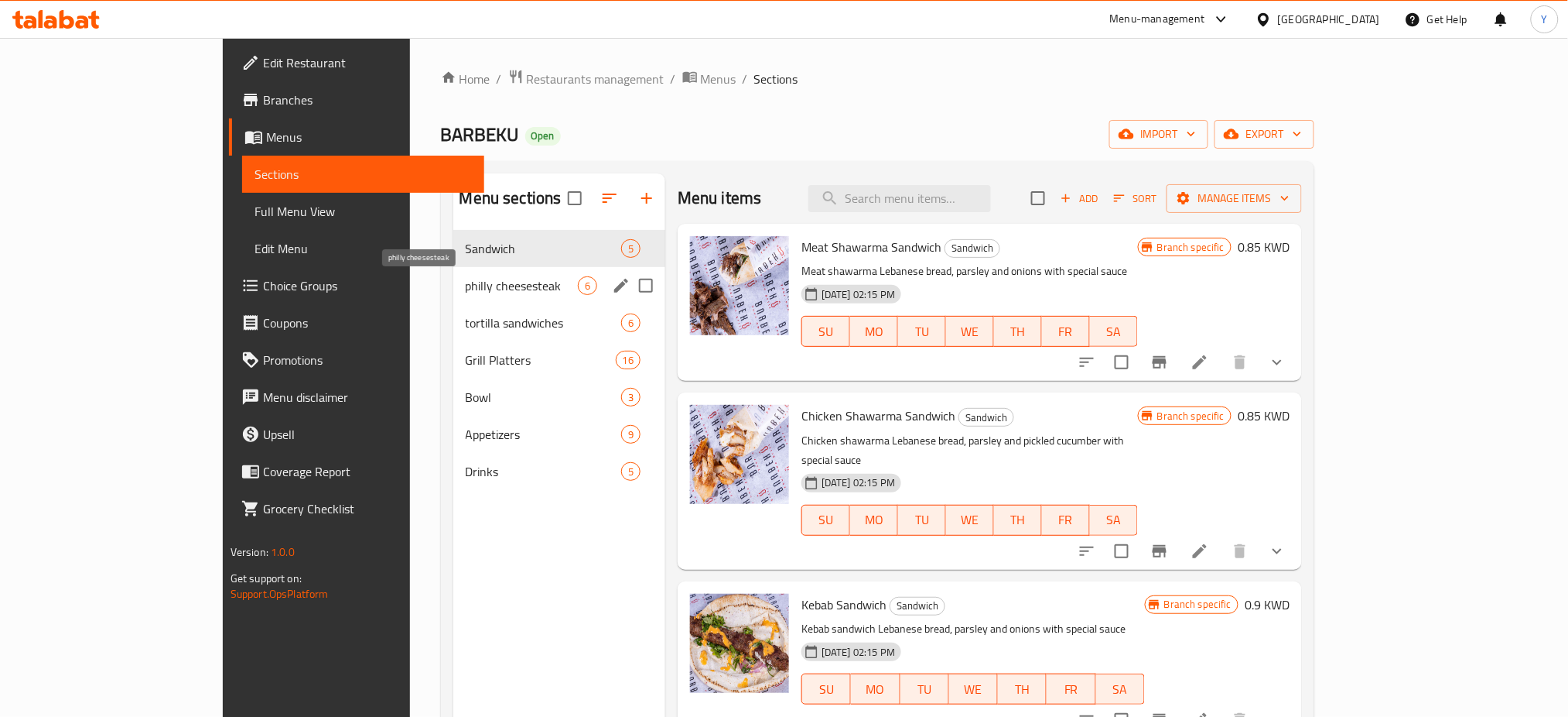
click at [466, 282] on span "philly cheesesteak" at bounding box center [522, 285] width 112 height 19
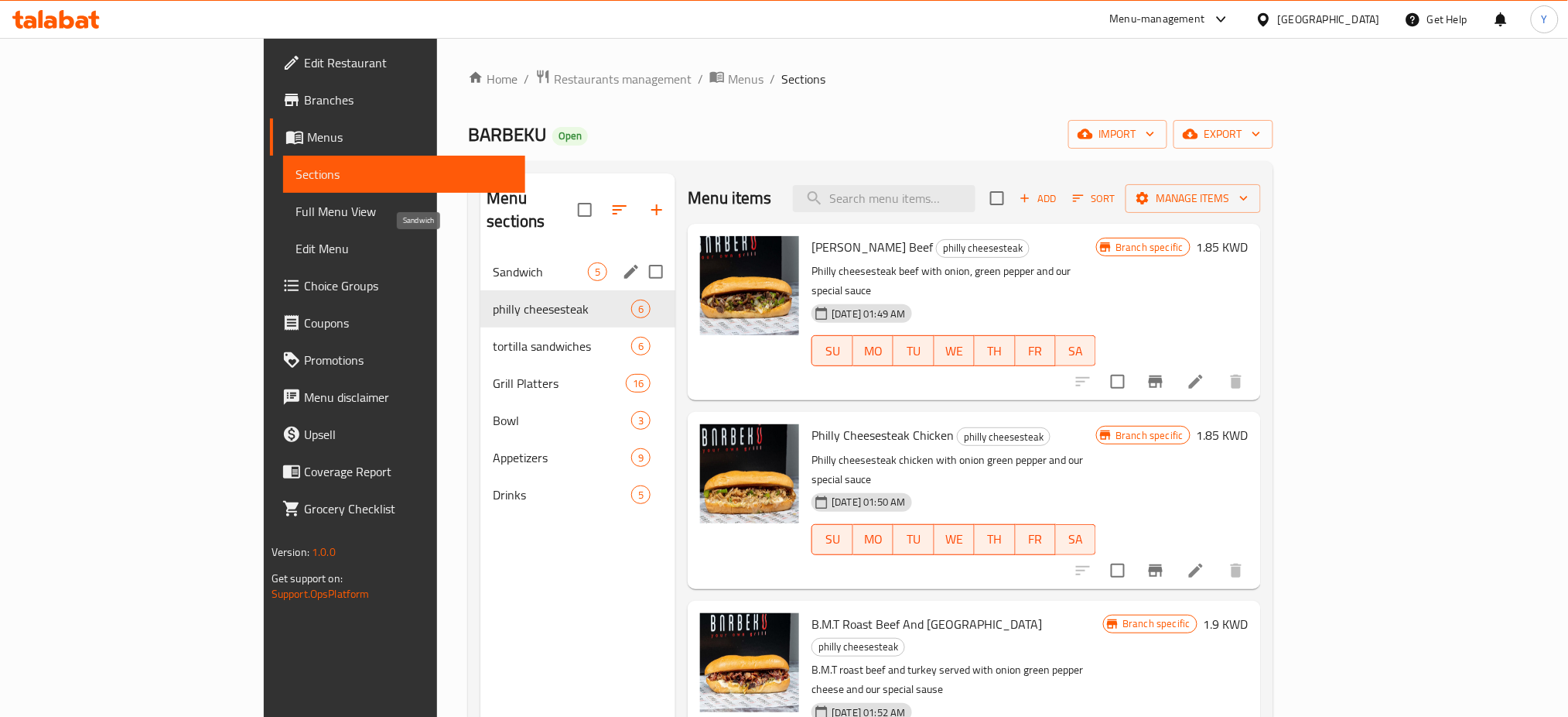
click at [493, 262] on span "Sandwich" at bounding box center [540, 271] width 95 height 19
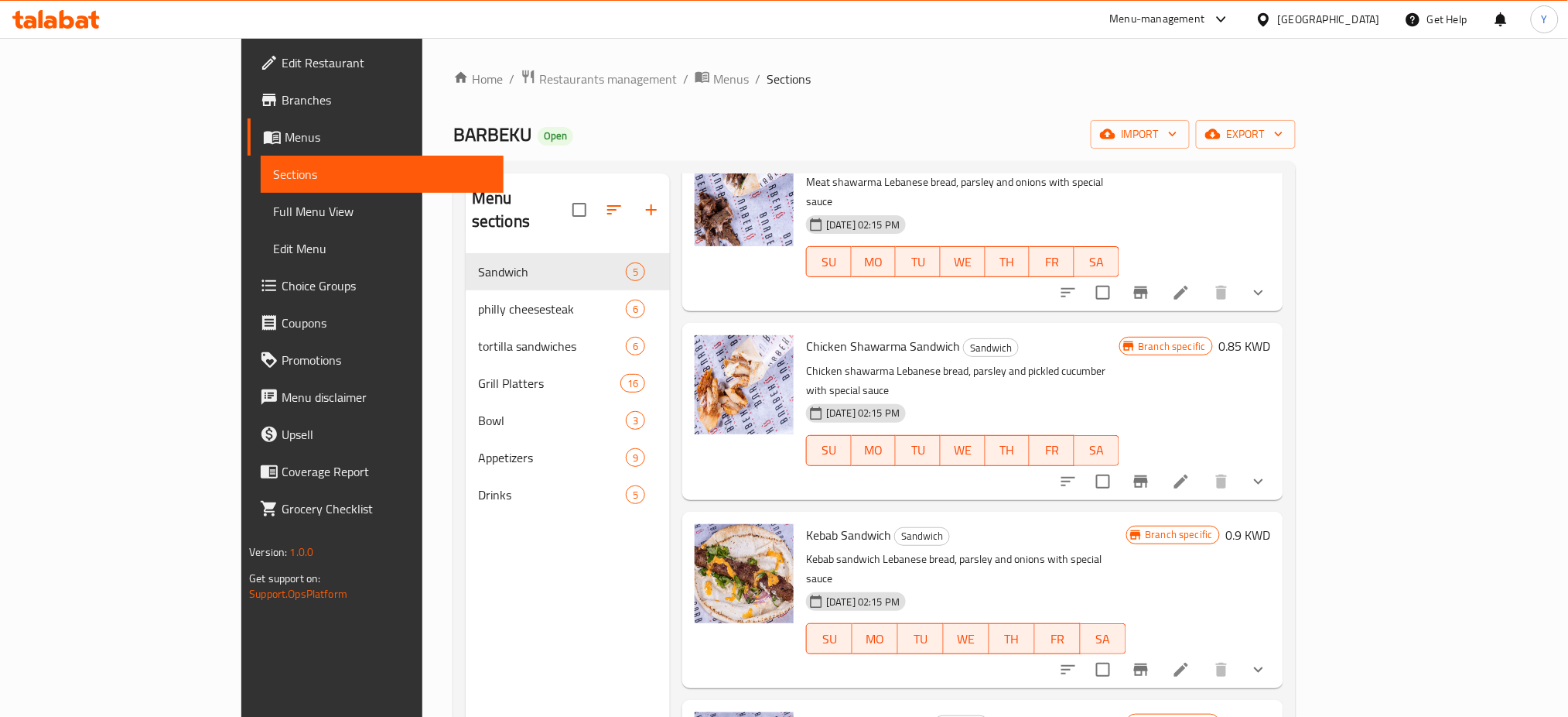
scroll to position [166, 0]
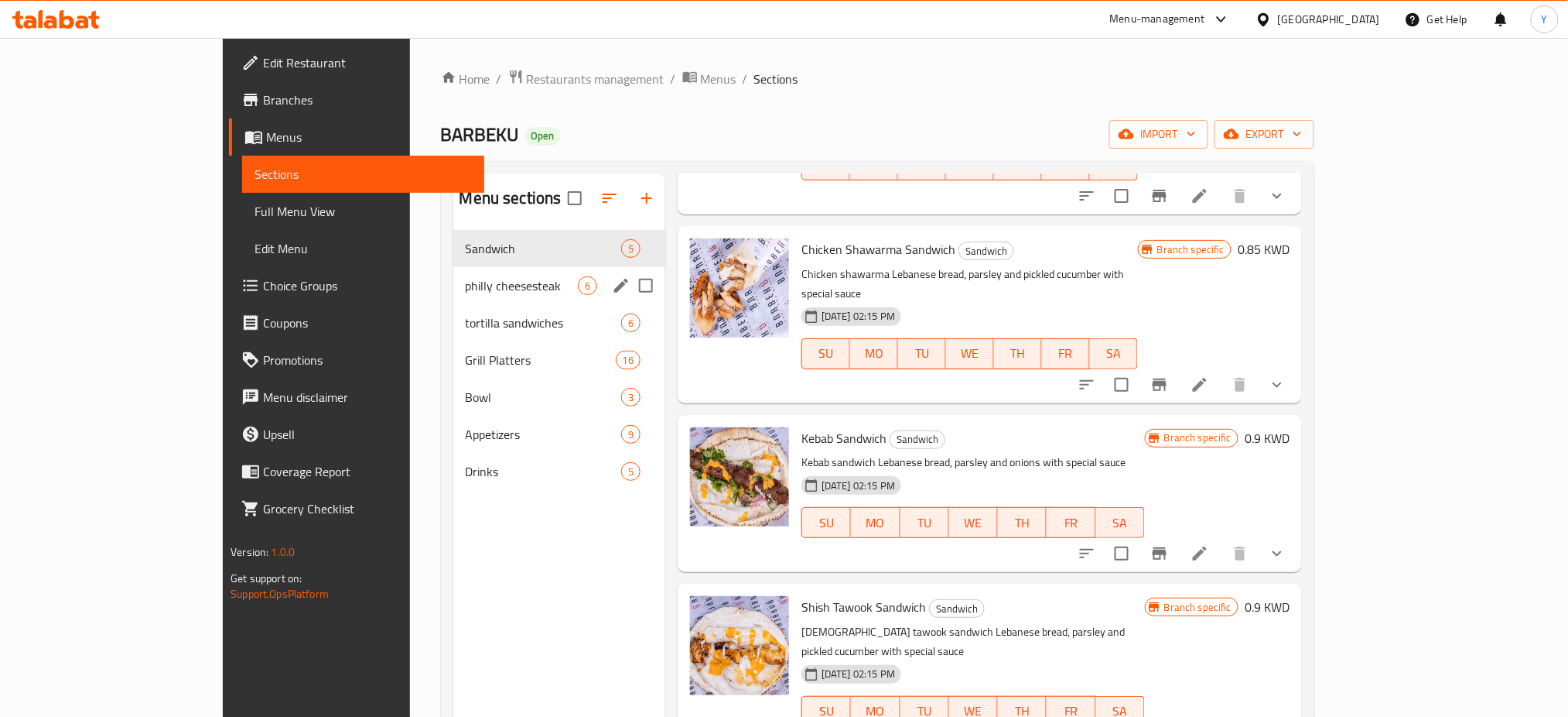
drag, startPoint x: 351, startPoint y: 279, endPoint x: 337, endPoint y: 255, distance: 27.8
click at [453, 255] on div "Sandwich 5 philly cheesesteak 6 tortilla sandwiches 6 Grill Platters 16 Bowl 3 …" at bounding box center [559, 360] width 212 height 260
drag, startPoint x: 370, startPoint y: 285, endPoint x: 494, endPoint y: 301, distance: 125.0
click at [466, 276] on span "philly cheesesteak" at bounding box center [522, 285] width 112 height 19
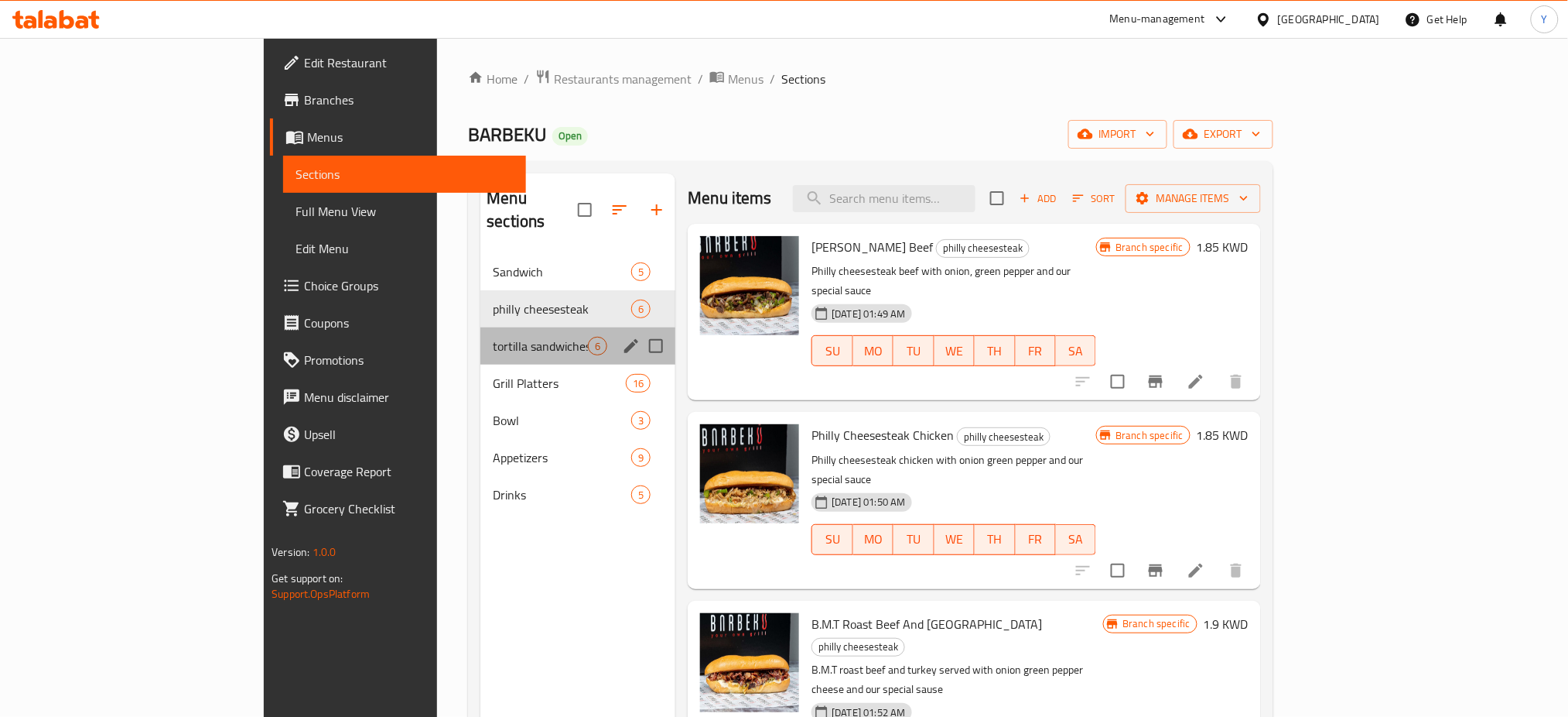
click at [480, 338] on div "tortilla sandwiches 6" at bounding box center [578, 346] width 195 height 37
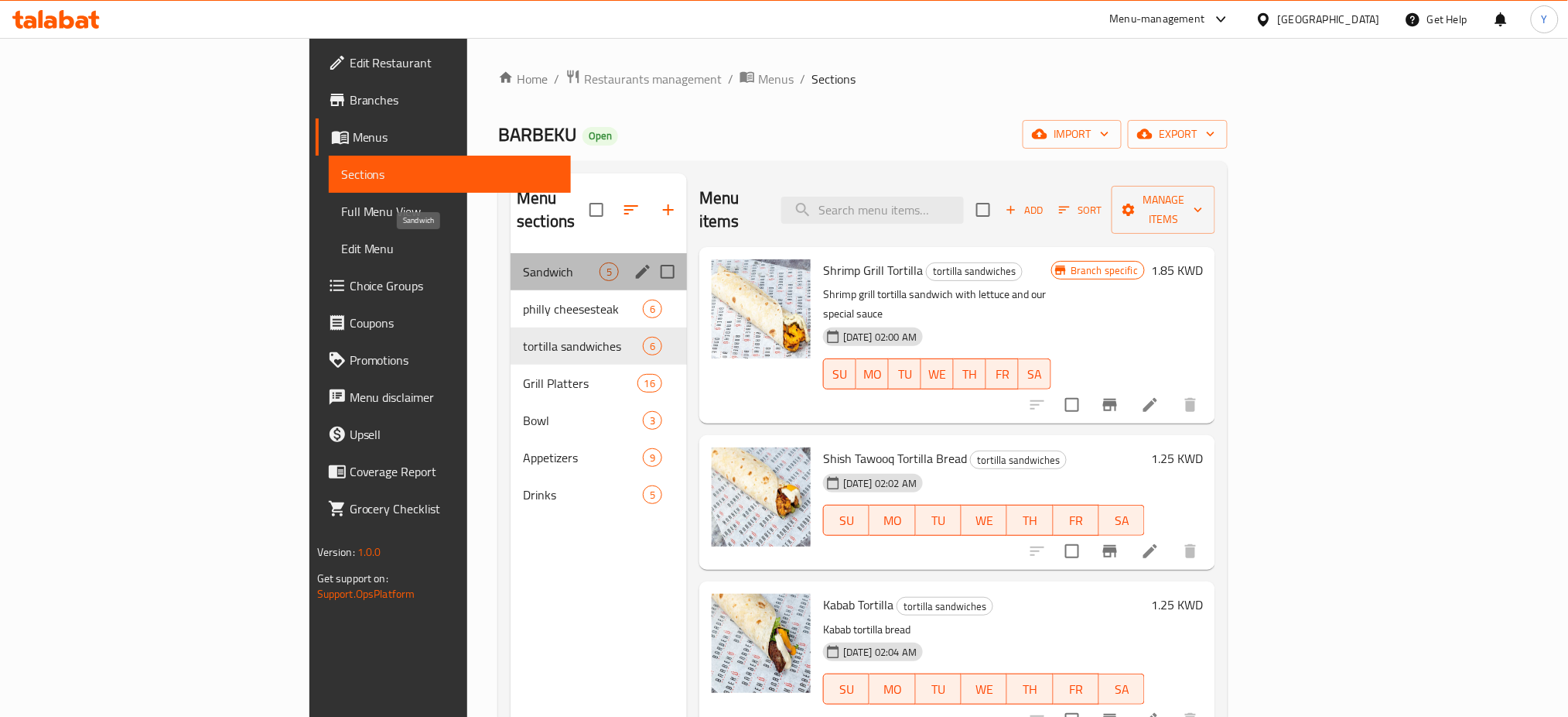
click at [523, 262] on span "Sandwich" at bounding box center [561, 271] width 77 height 19
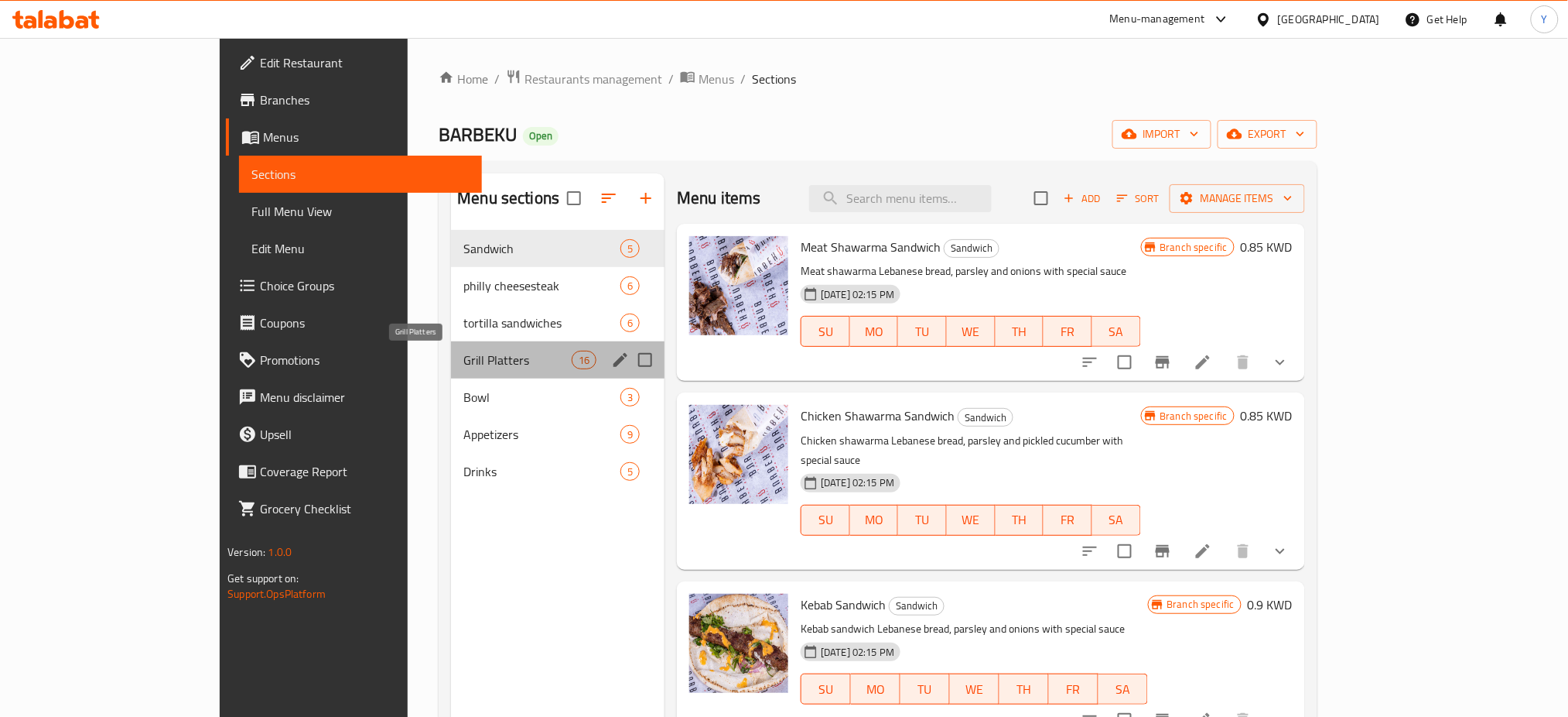
click at [463, 365] on span "Grill Platters" at bounding box center [517, 360] width 108 height 19
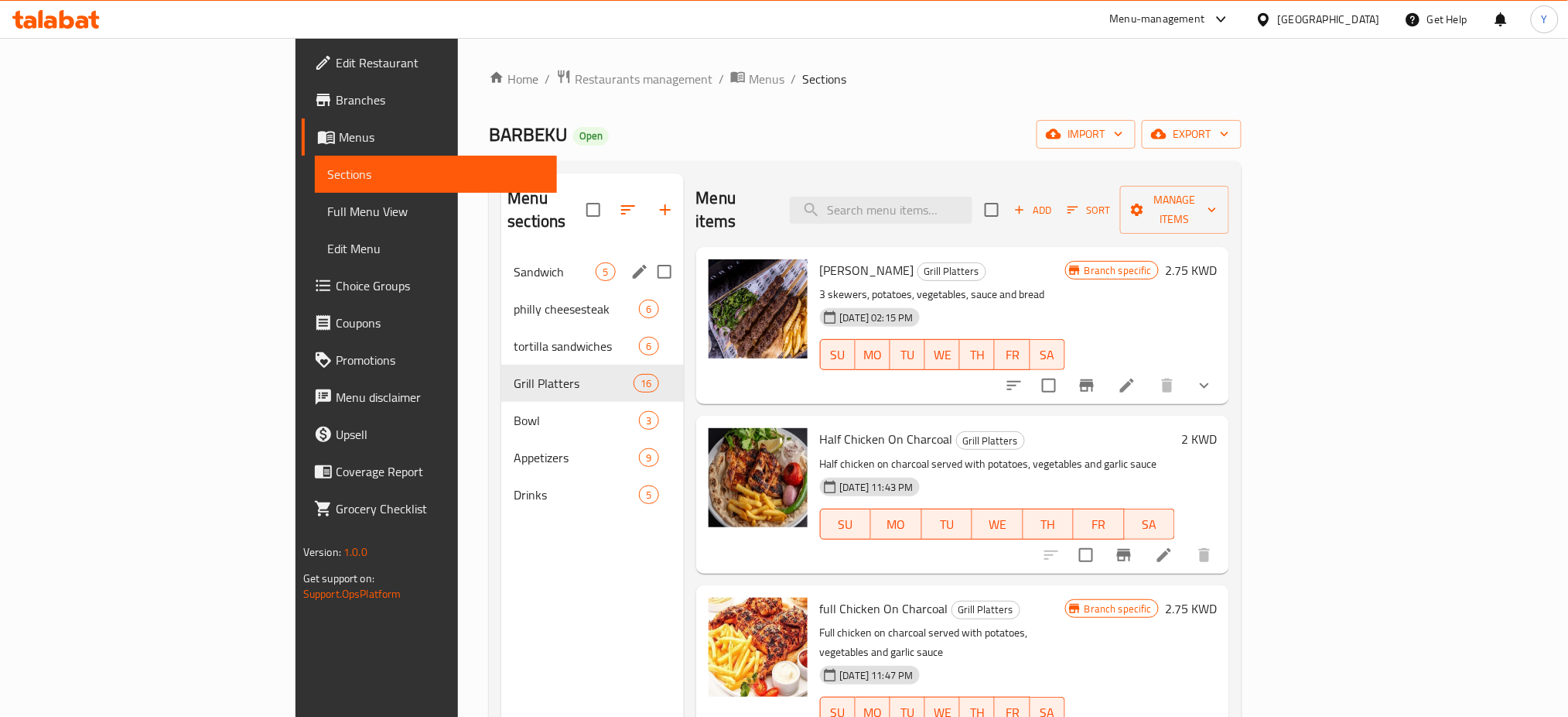
click at [501, 253] on div "Sandwich 5" at bounding box center [592, 271] width 182 height 37
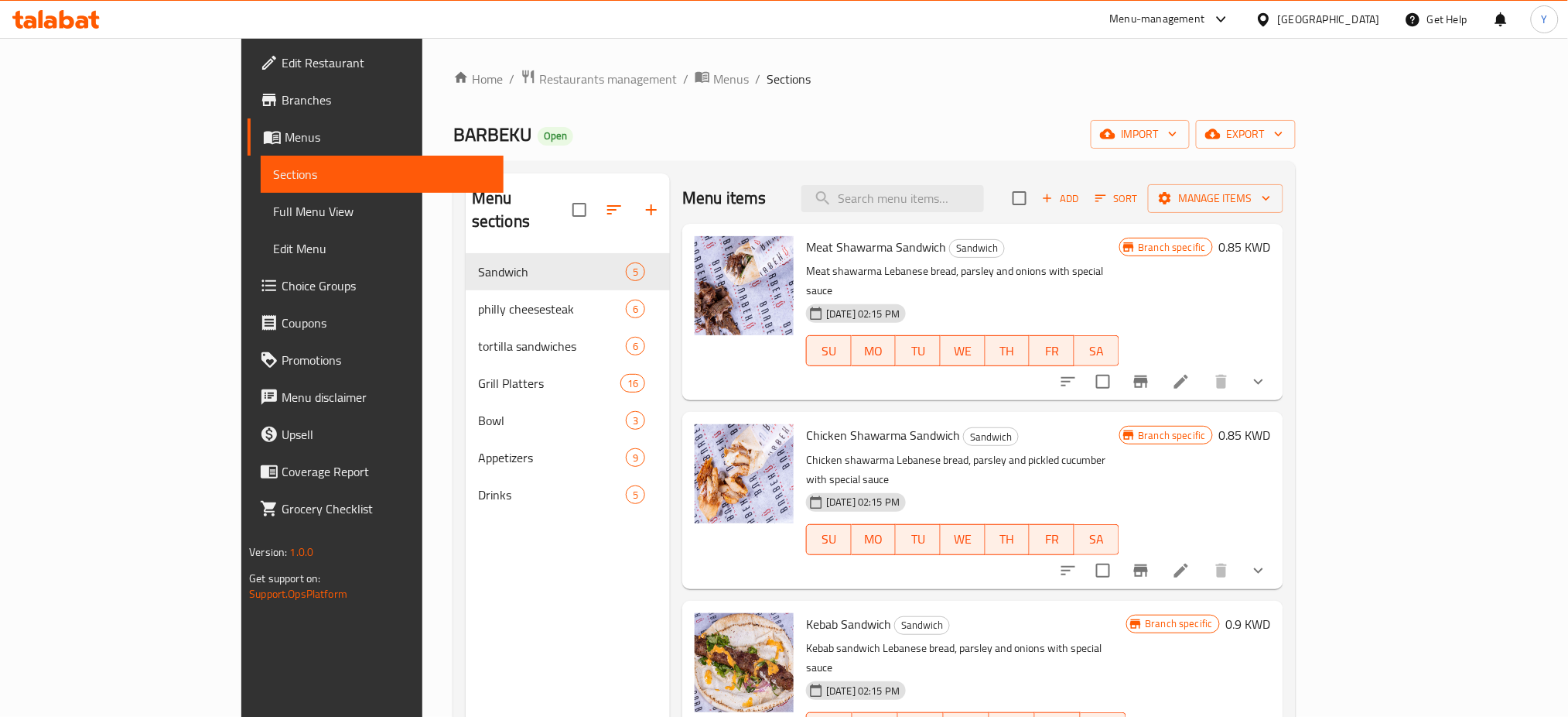
drag, startPoint x: 1434, startPoint y: 93, endPoint x: 1421, endPoint y: 68, distance: 28.2
click at [1296, 93] on div "Home / Restaurants management / Menus / Sections BARBEKU Open import export Men…" at bounding box center [875, 486] width 843 height 834
drag, startPoint x: 854, startPoint y: 119, endPoint x: 763, endPoint y: 138, distance: 93.0
click at [847, 116] on div "Home / Restaurants management / Menus / Sections BARBEKU Open import export Men…" at bounding box center [875, 486] width 843 height 834
drag, startPoint x: 840, startPoint y: 110, endPoint x: 450, endPoint y: 237, distance: 410.2
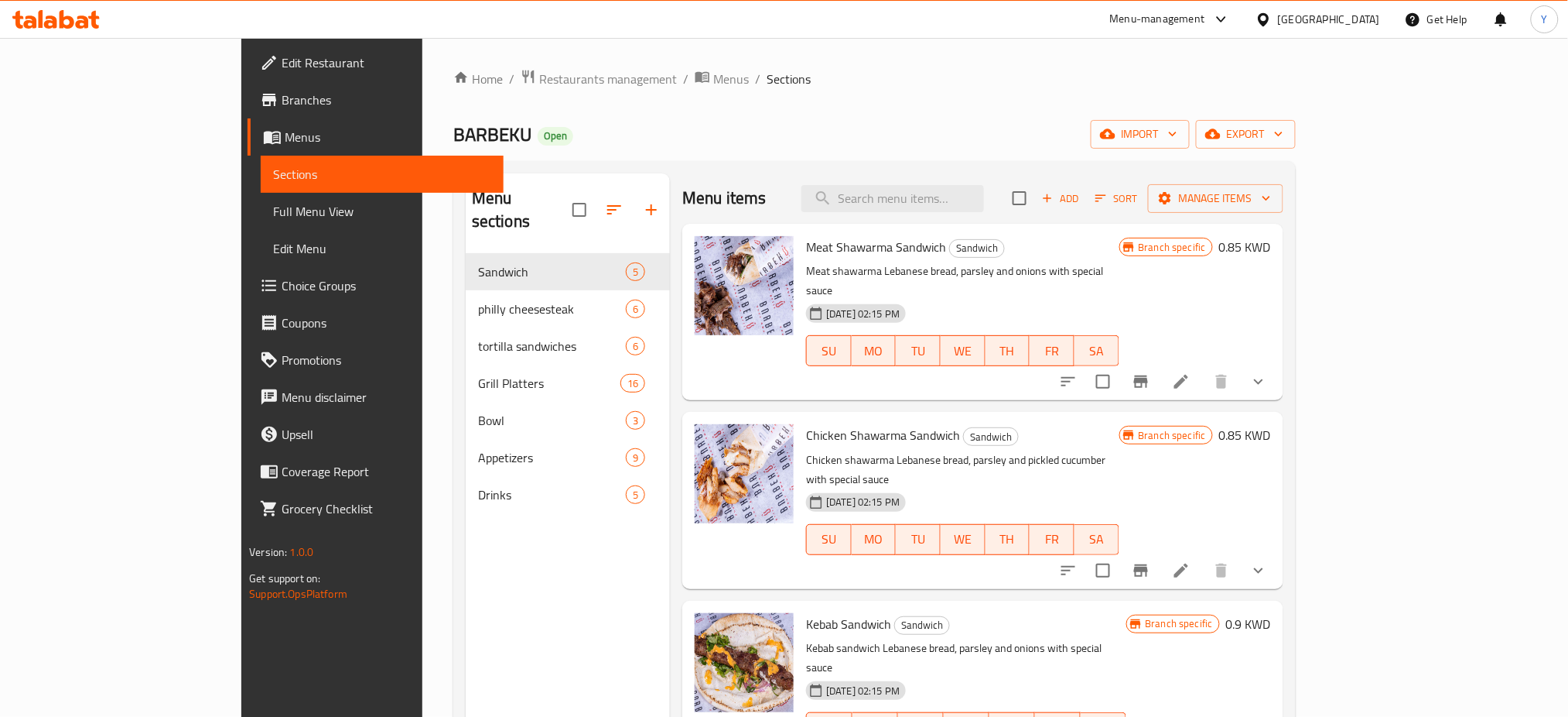
click at [835, 114] on div "Home / Restaurants management / Menus / Sections BARBEKU Open import export Men…" at bounding box center [875, 486] width 843 height 834
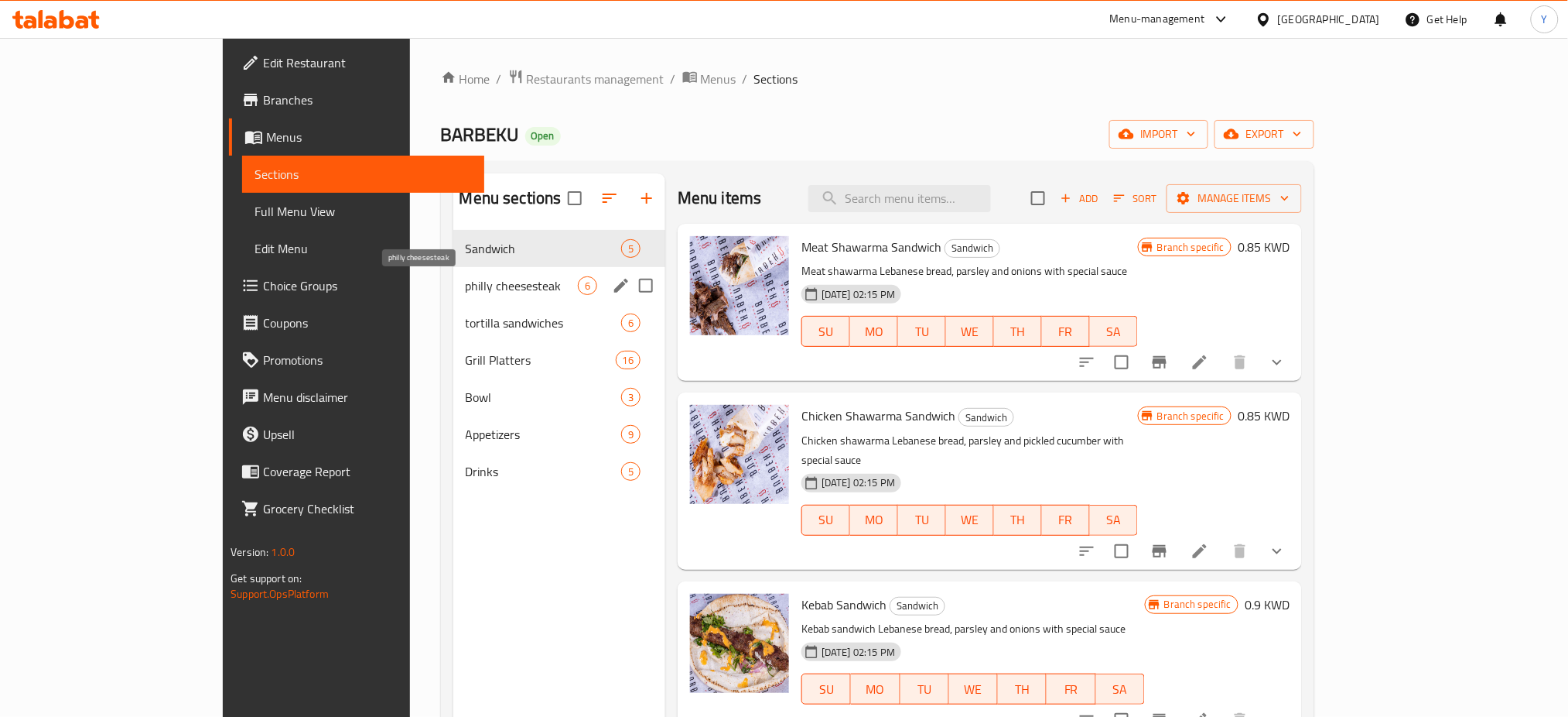
click at [466, 293] on span "philly cheesesteak" at bounding box center [522, 285] width 112 height 19
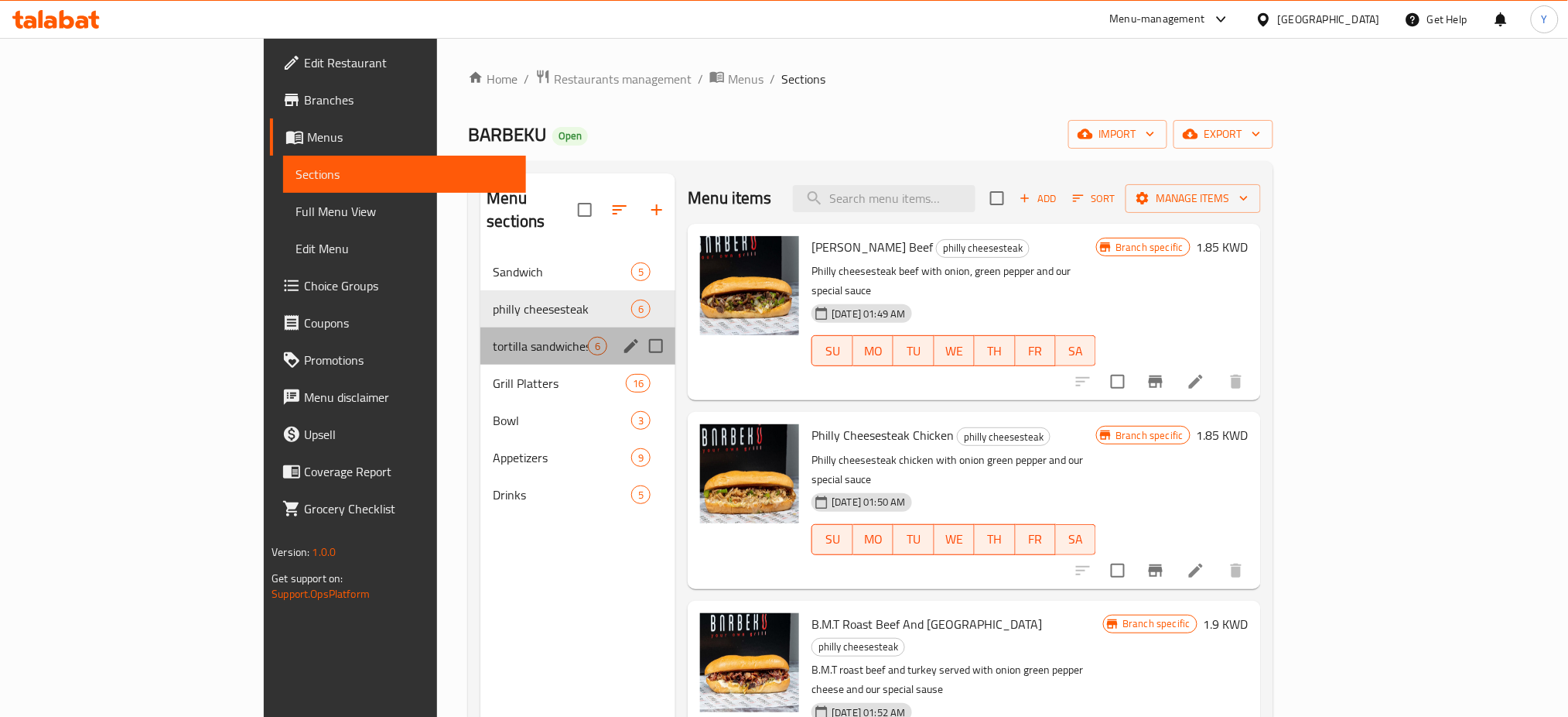
click at [480, 339] on div "tortilla sandwiches 6" at bounding box center [578, 346] width 195 height 37
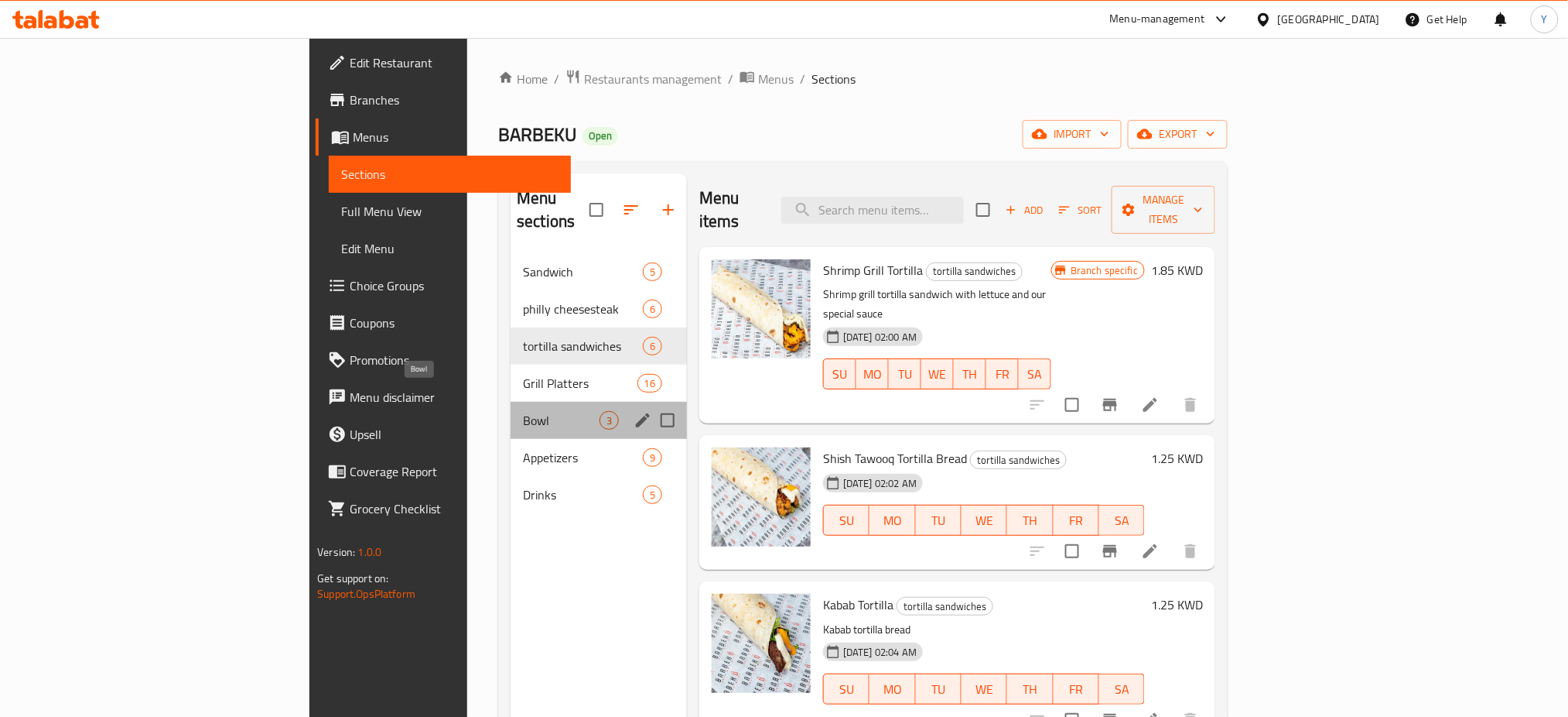
click at [523, 411] on span "Bowl" at bounding box center [561, 420] width 77 height 19
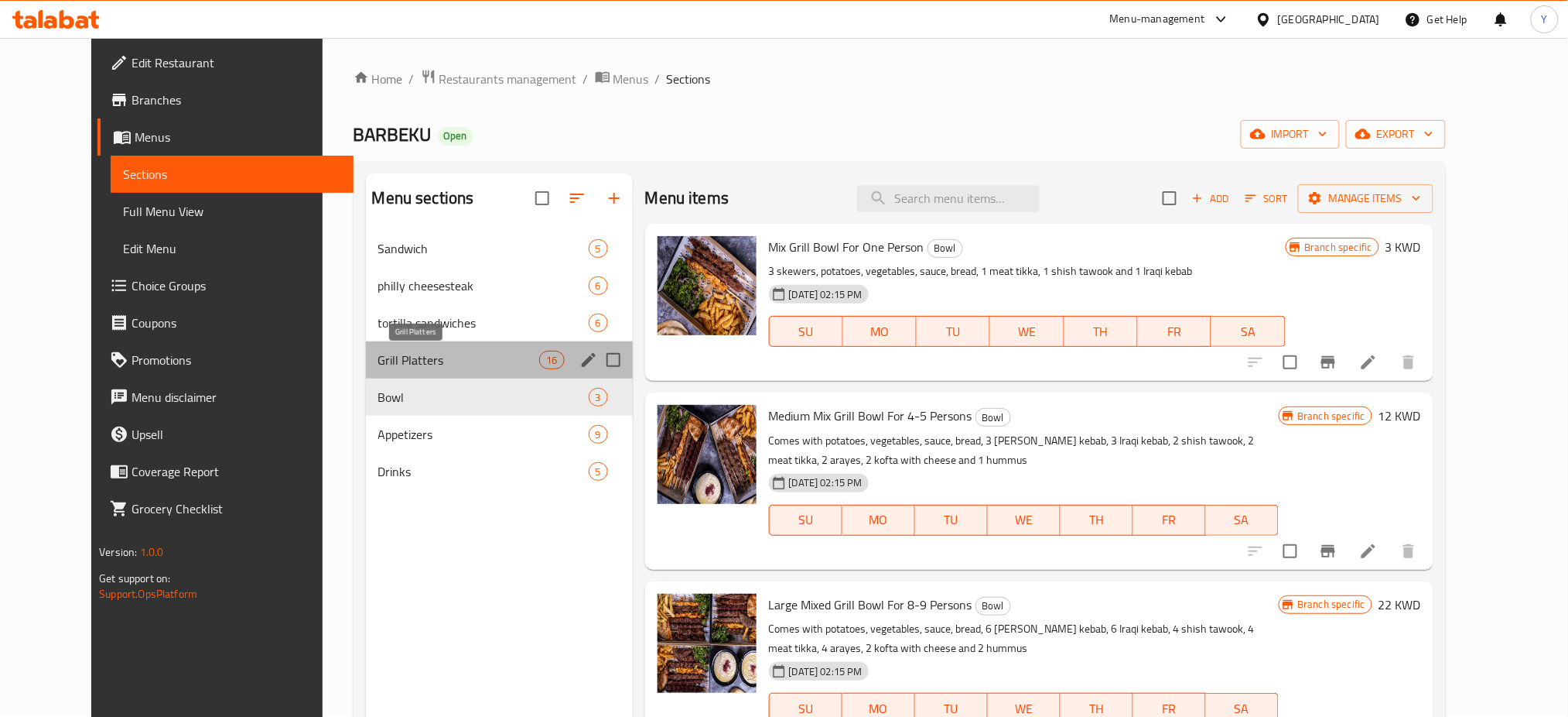
click at [424, 365] on span "Grill Platters" at bounding box center [459, 360] width 162 height 19
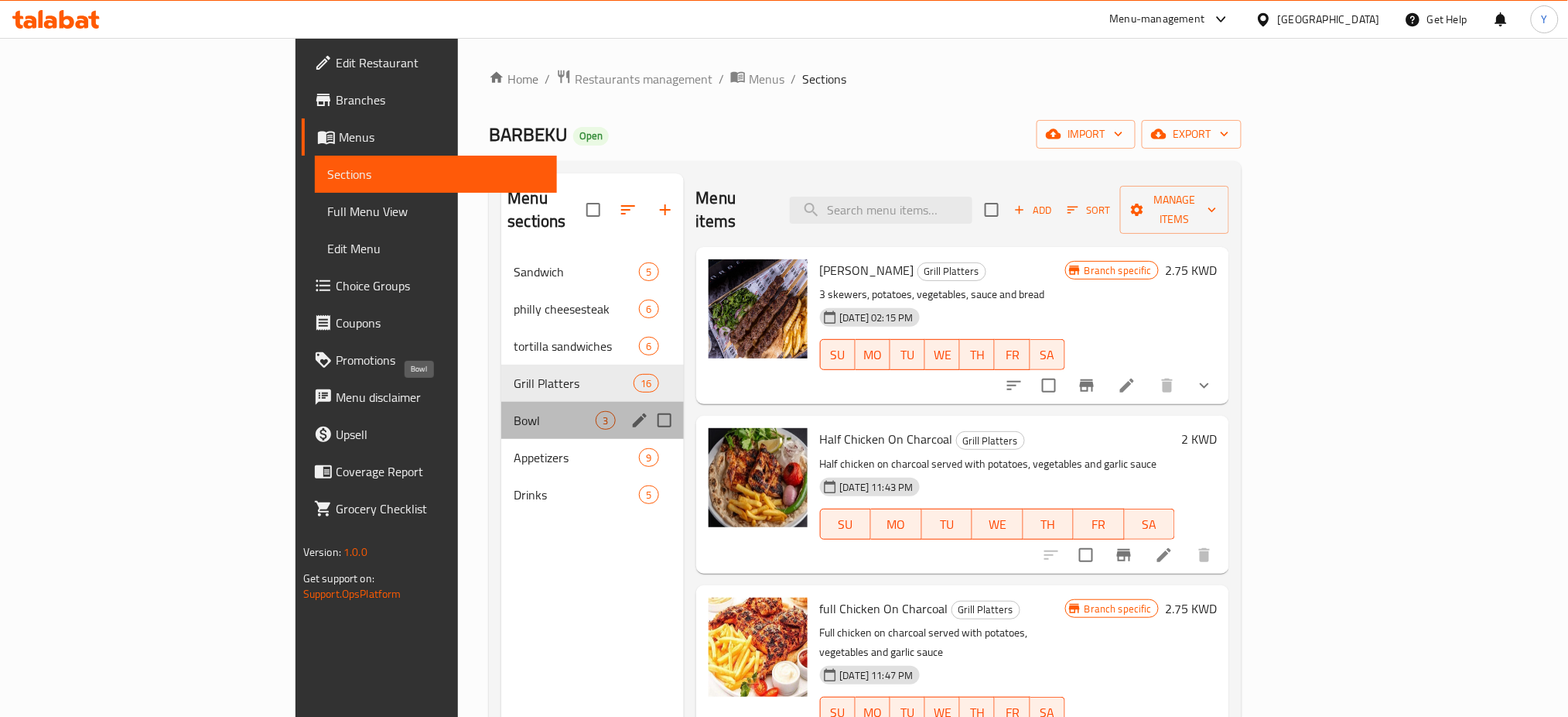
click at [514, 411] on span "Bowl" at bounding box center [554, 420] width 82 height 19
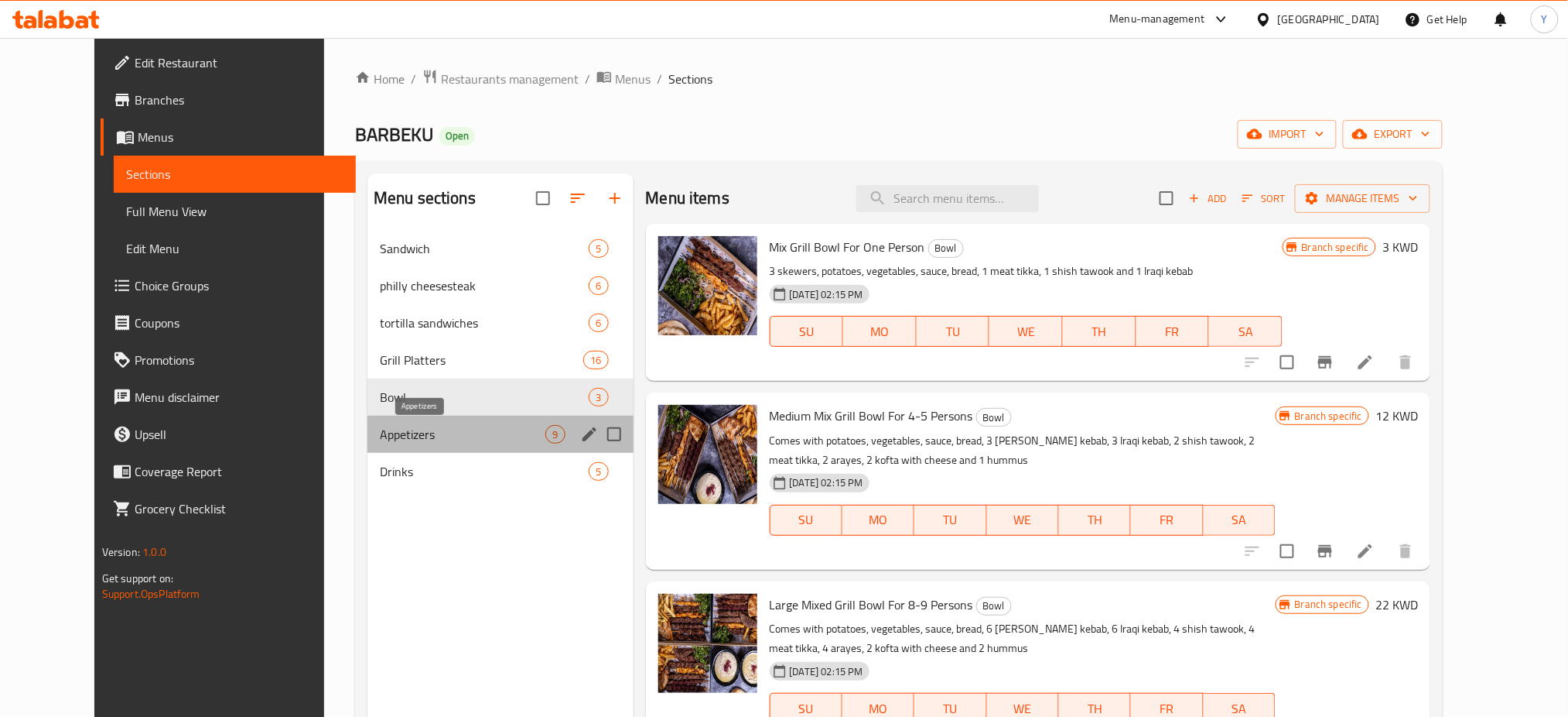
click at [425, 441] on span "Appetizers" at bounding box center [463, 434] width 166 height 19
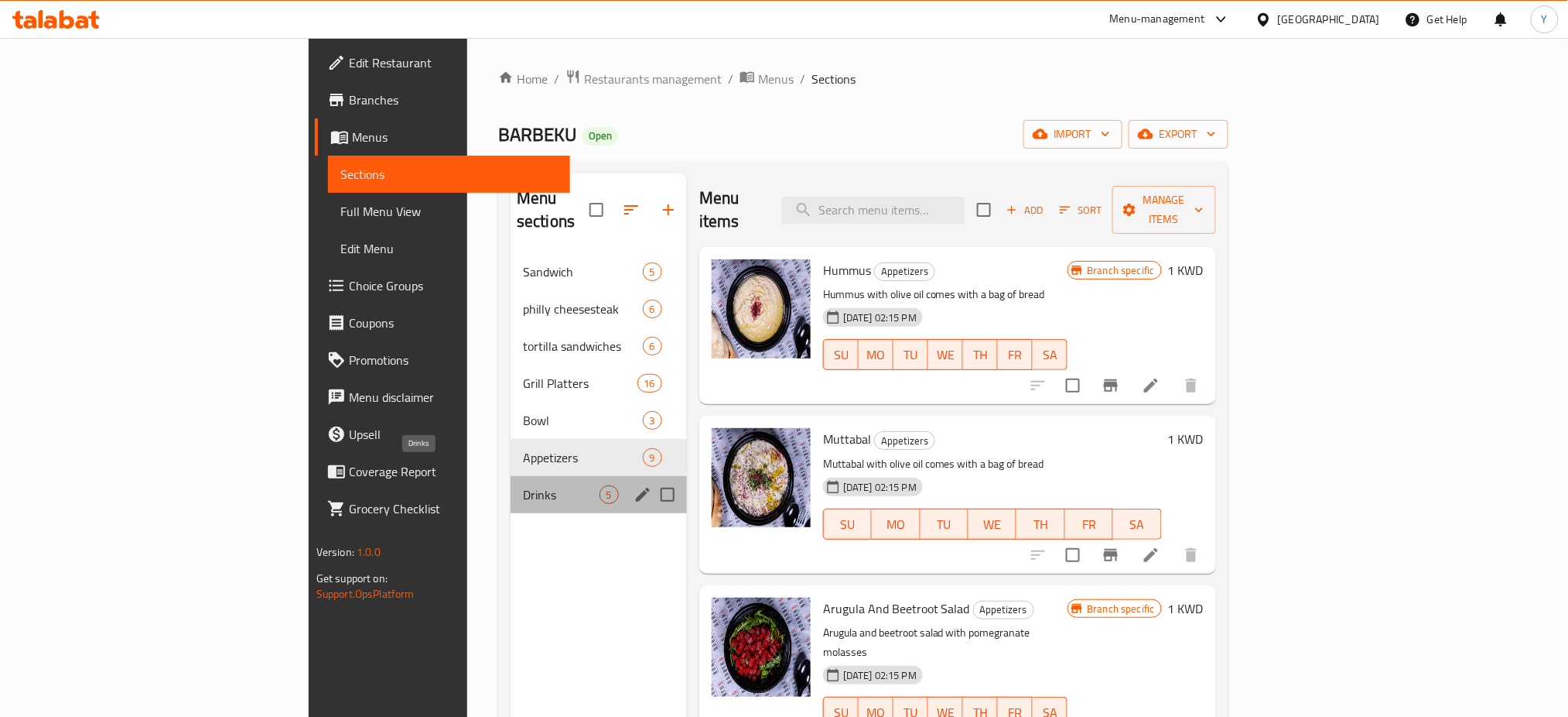
click at [523, 485] on span "Drinks" at bounding box center [561, 495] width 77 height 19
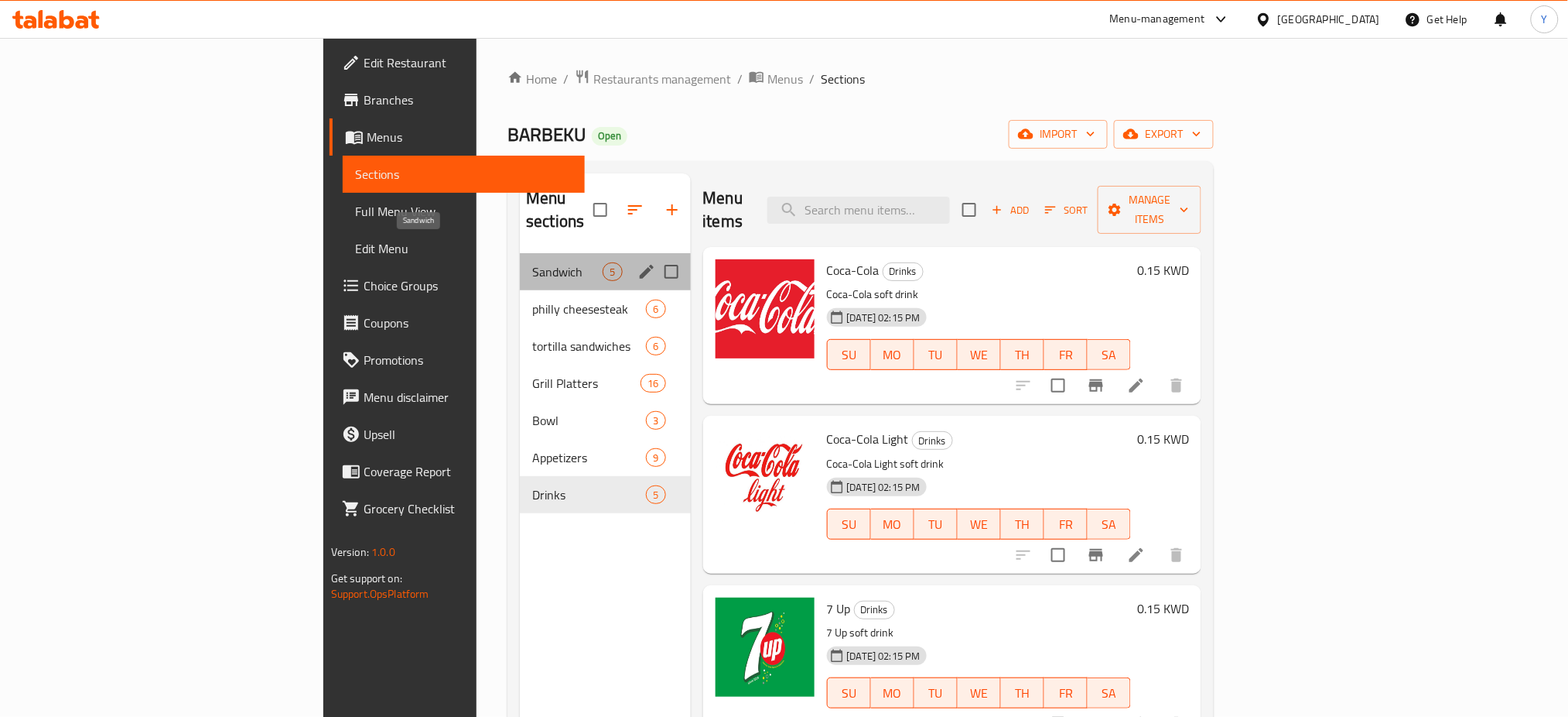
click at [533, 262] on span "Sandwich" at bounding box center [567, 271] width 71 height 19
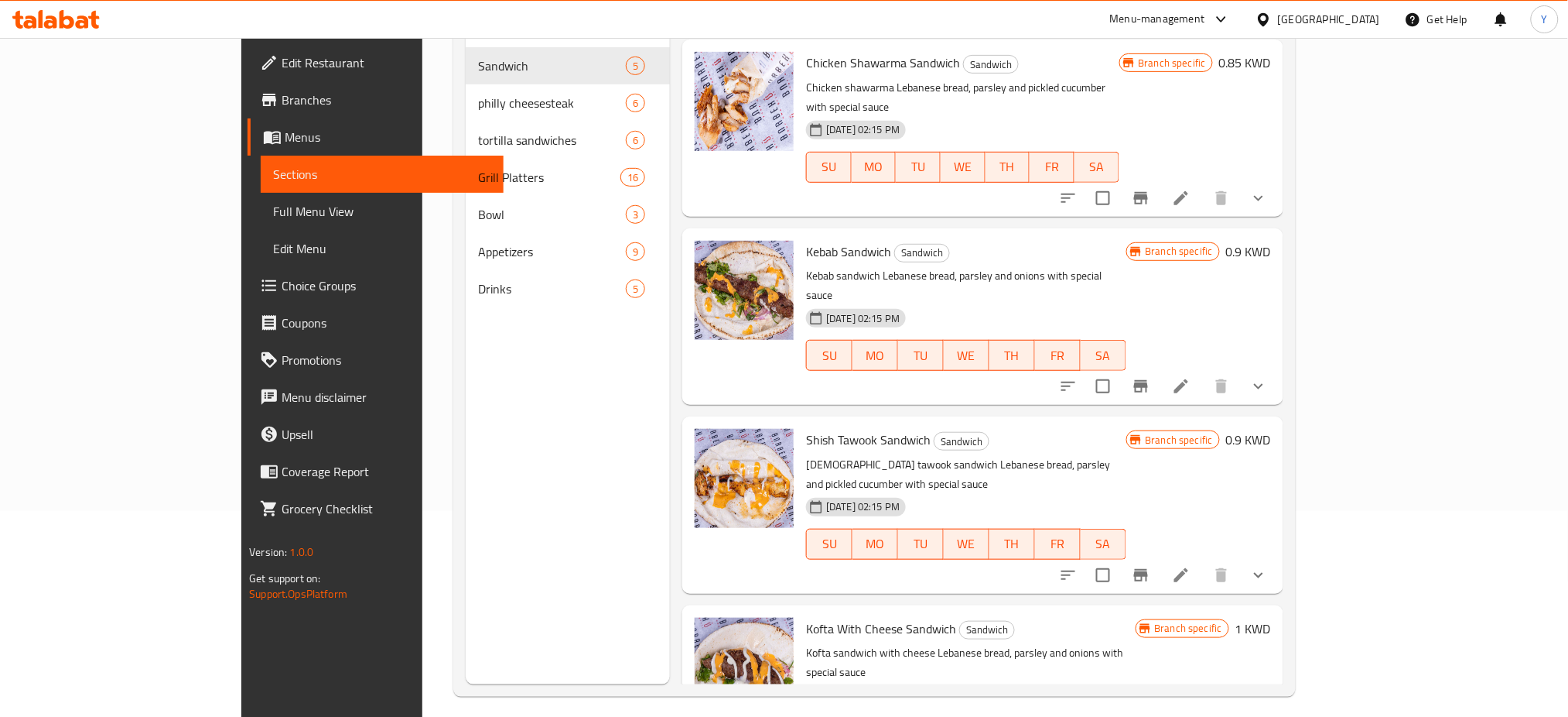
scroll to position [217, 0]
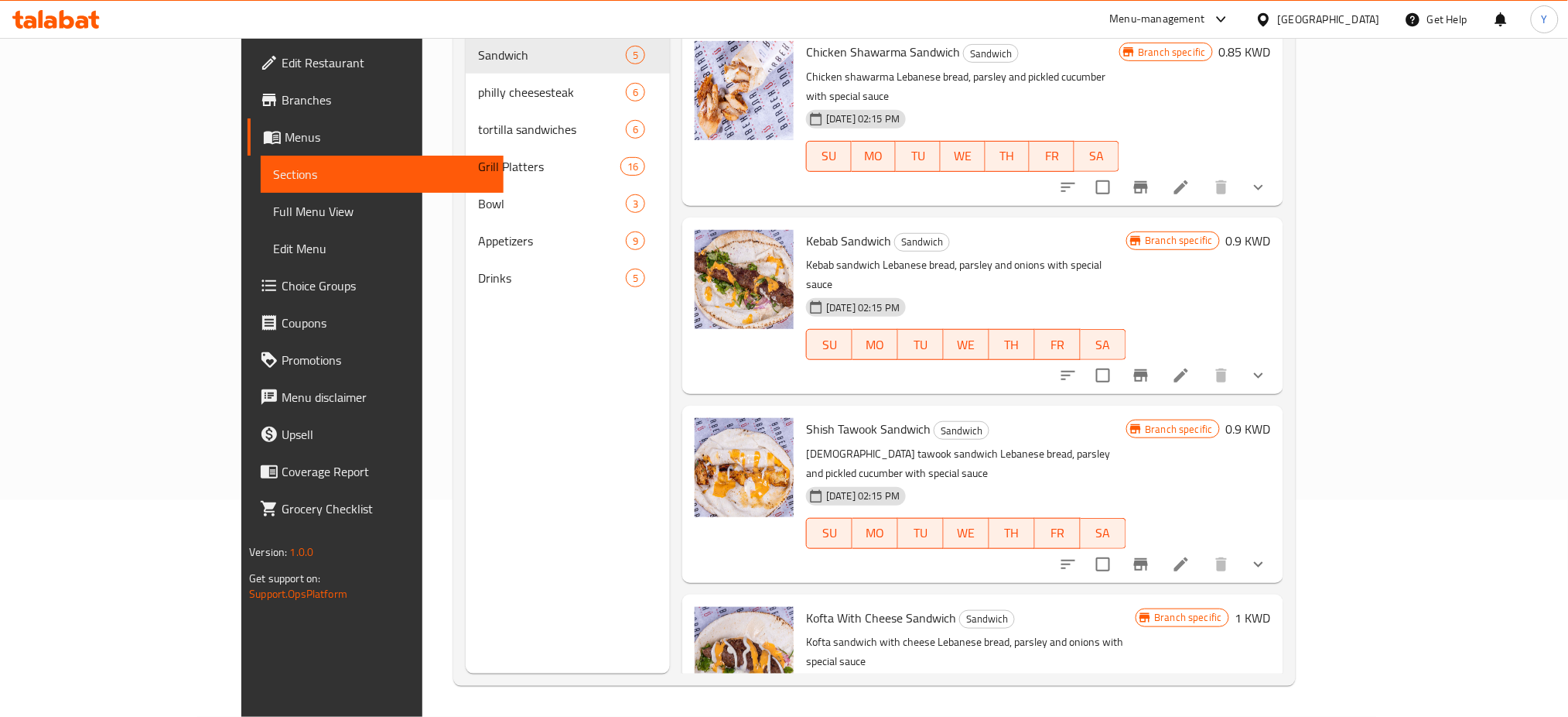
click at [524, 495] on div "Menu sections Sandwich 5 philly cheesesteak 6 tortilla sandwiches 6 Grill Platt…" at bounding box center [567, 315] width 204 height 717
click at [466, 461] on div "Menu sections Sandwich 5 philly cheesesteak 6 tortilla sandwiches 6 Grill Platt…" at bounding box center [567, 315] width 204 height 717
click at [558, 398] on div "Menu sections Sandwich 5 philly cheesesteak 6 tortilla sandwiches 6 Grill Platt…" at bounding box center [567, 315] width 204 height 717
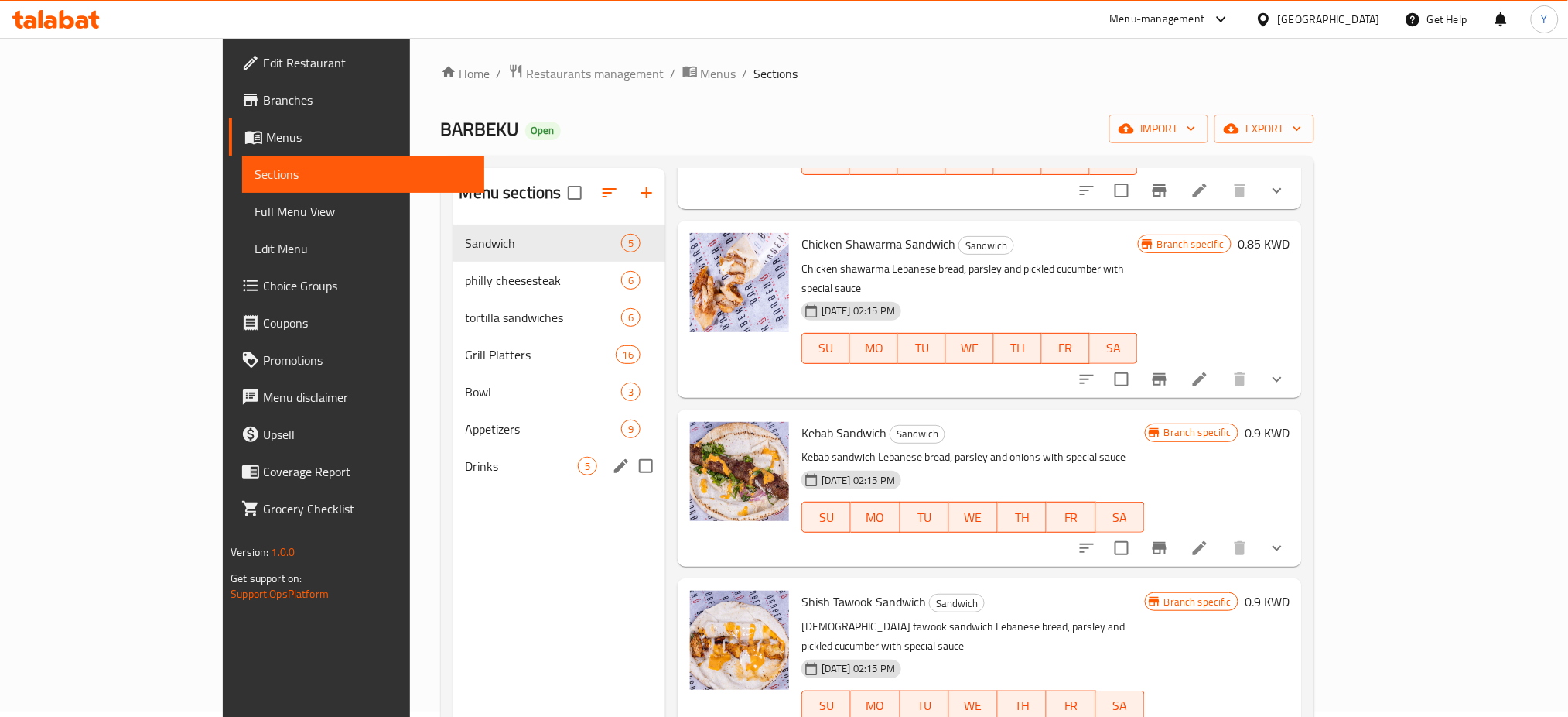
scroll to position [0, 0]
